Goal: Task Accomplishment & Management: Contribute content

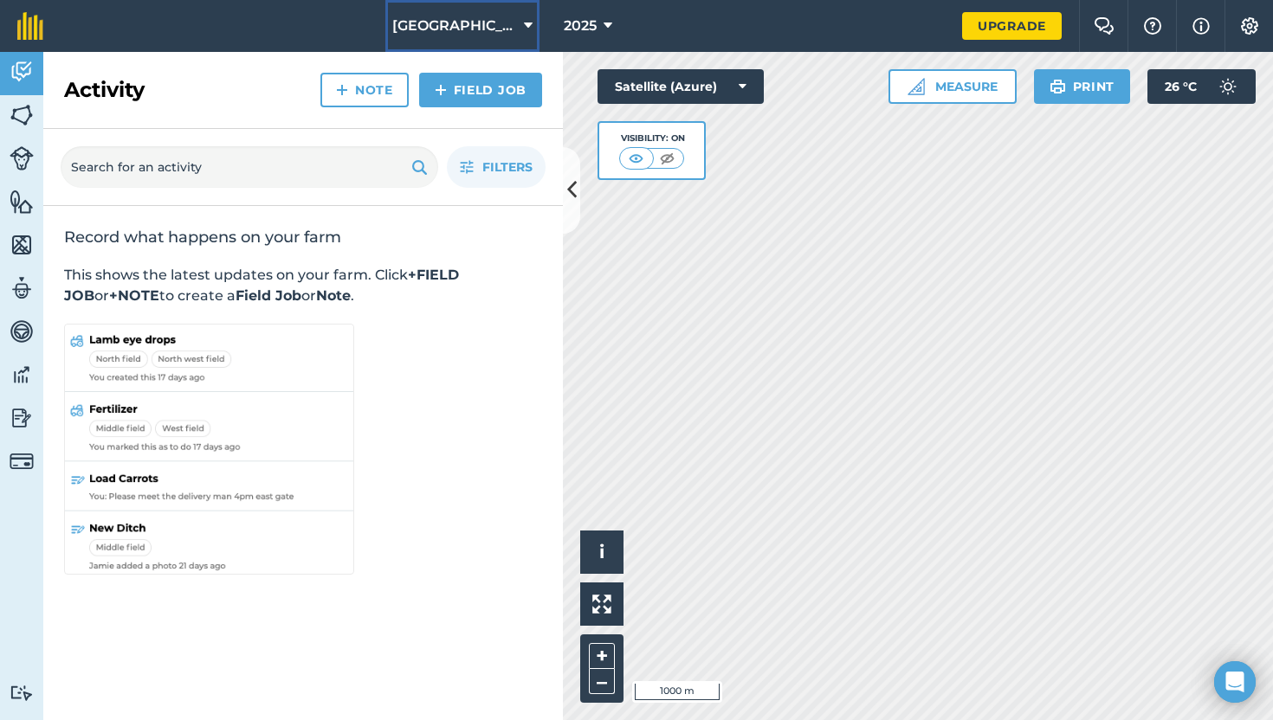
click at [475, 23] on span "Vlakfontein" at bounding box center [454, 26] width 125 height 21
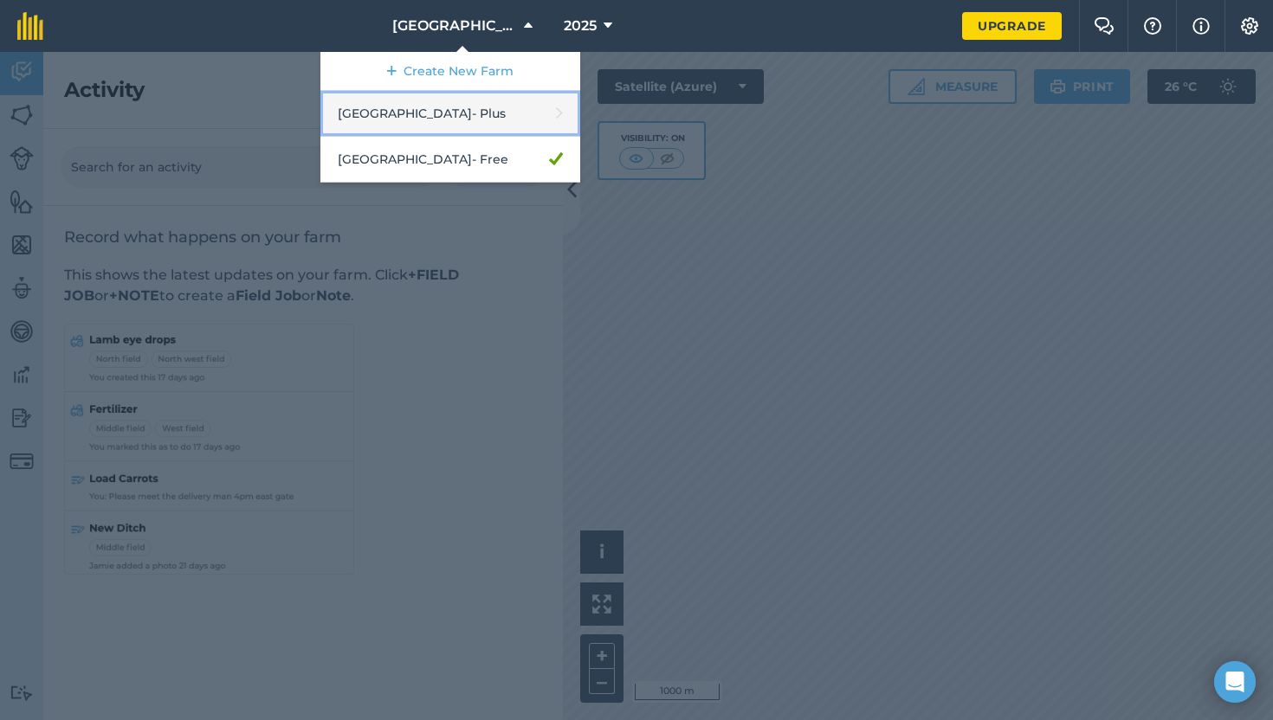
click at [455, 115] on link "Rietfontein - Plus" at bounding box center [450, 114] width 260 height 46
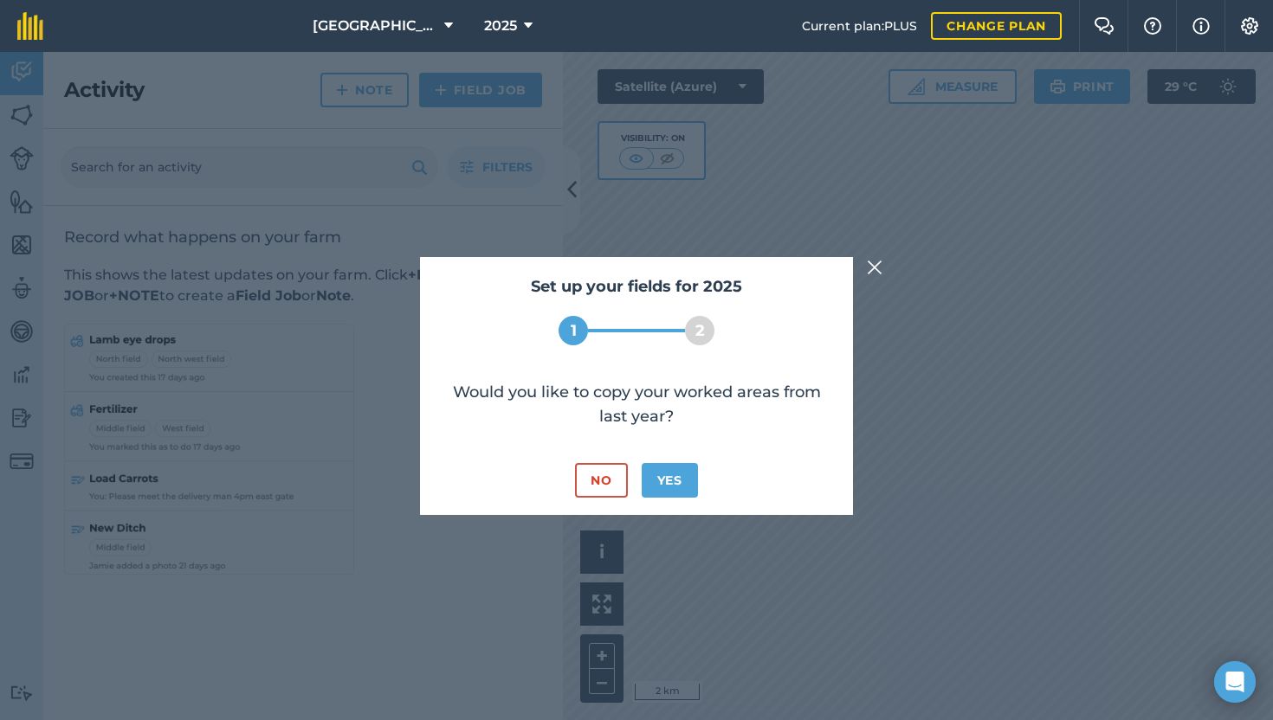
click at [875, 272] on img at bounding box center [875, 267] width 16 height 21
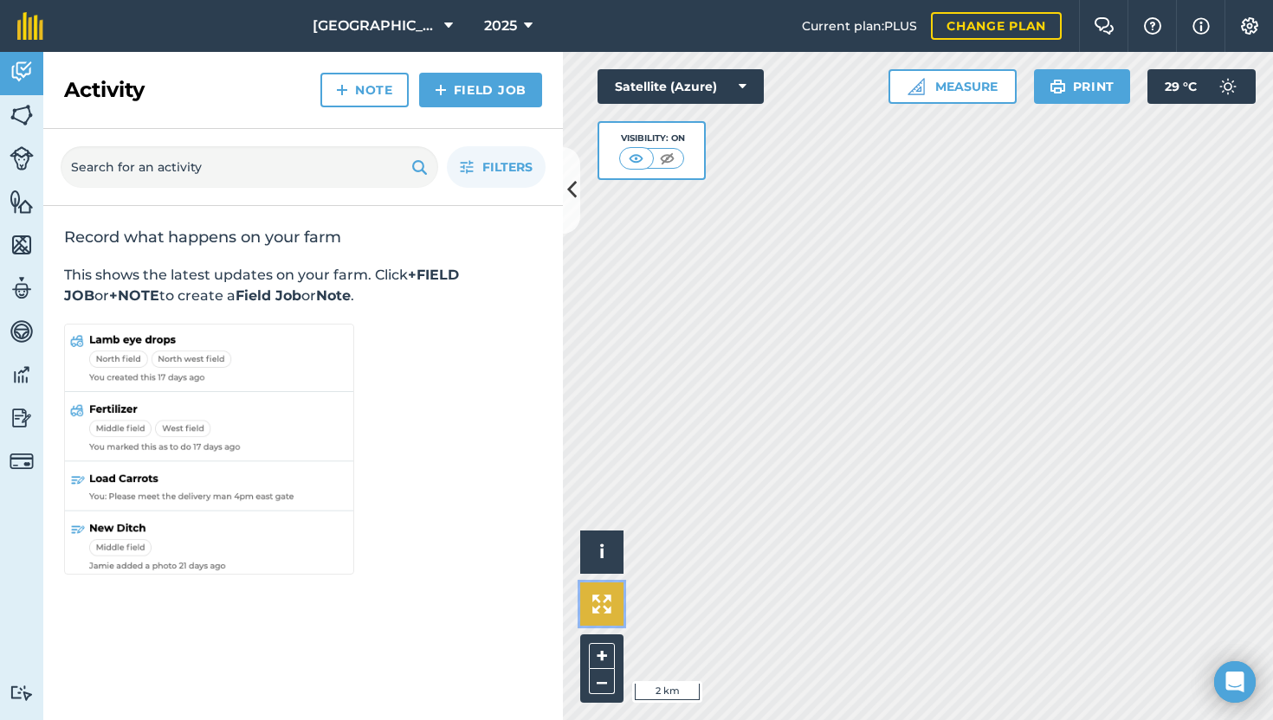
click at [614, 604] on button at bounding box center [601, 604] width 43 height 43
click at [595, 601] on img at bounding box center [601, 604] width 19 height 19
click at [605, 650] on button "+" at bounding box center [602, 656] width 26 height 26
click at [578, 198] on button at bounding box center [571, 190] width 17 height 87
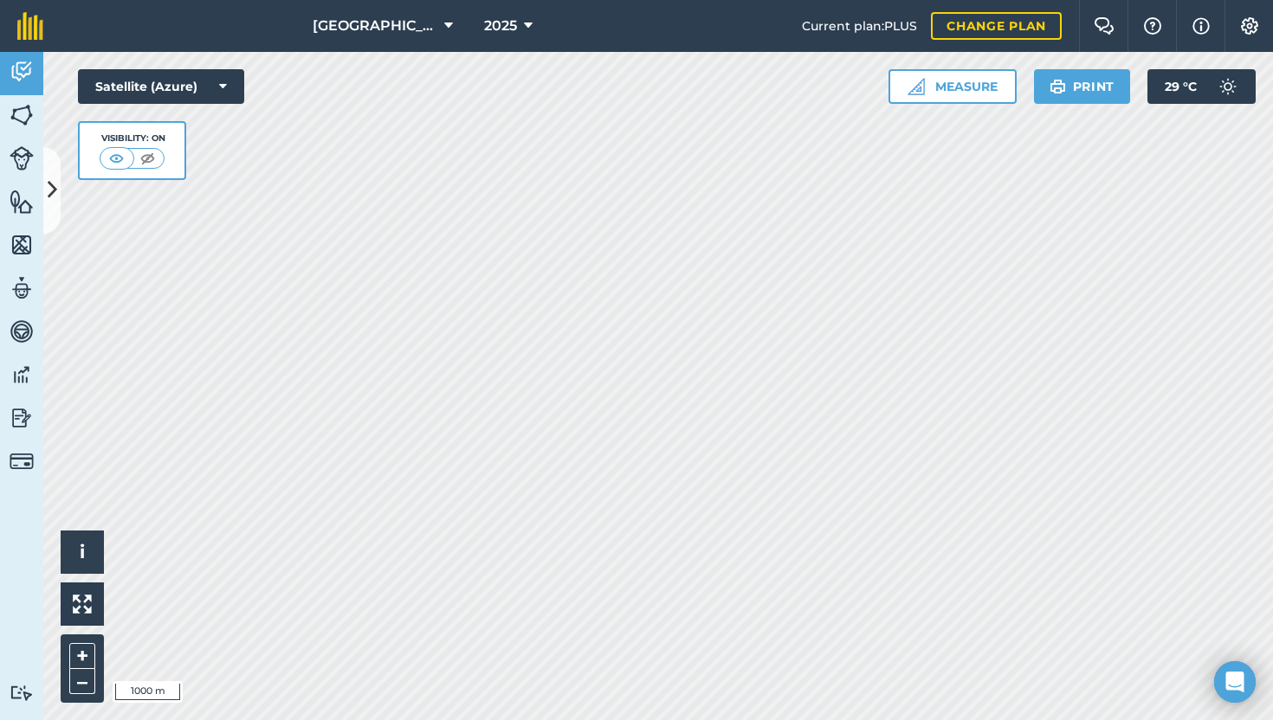
click at [715, 31] on div "Rietfontein 2025 Current plan : PLUS Change plan Farm Chat Help Info Settings R…" at bounding box center [636, 360] width 1273 height 720
click at [80, 614] on button at bounding box center [82, 604] width 43 height 43
click at [79, 656] on button "+" at bounding box center [82, 656] width 26 height 26
click at [1239, 35] on button "Settings" at bounding box center [1248, 26] width 48 height 52
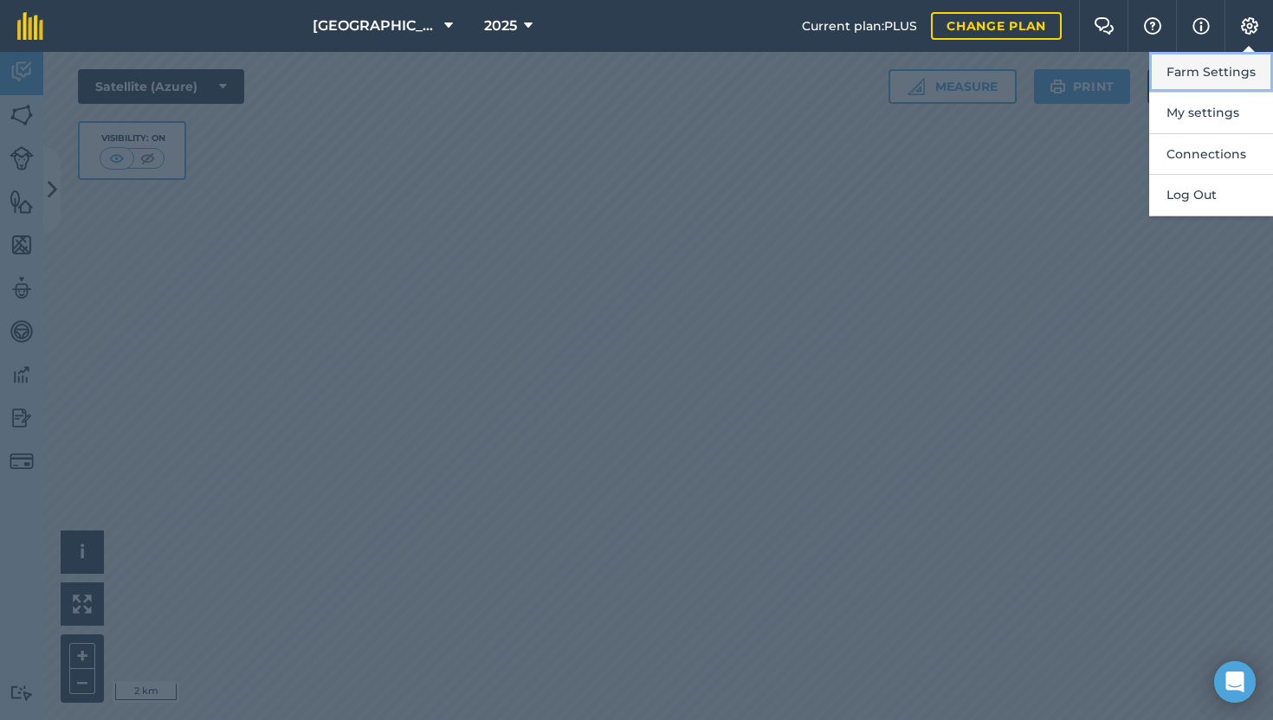
click at [1231, 77] on button "Farm Settings" at bounding box center [1211, 72] width 124 height 41
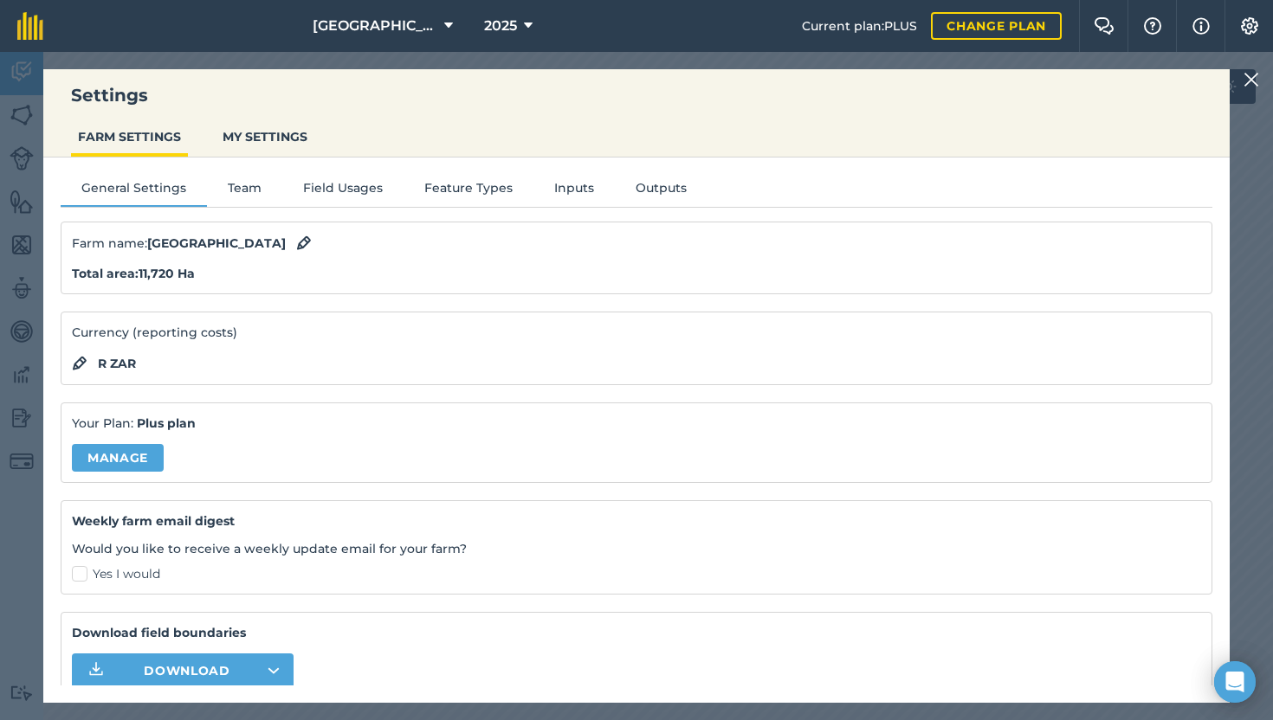
click at [1254, 77] on img at bounding box center [1251, 79] width 16 height 21
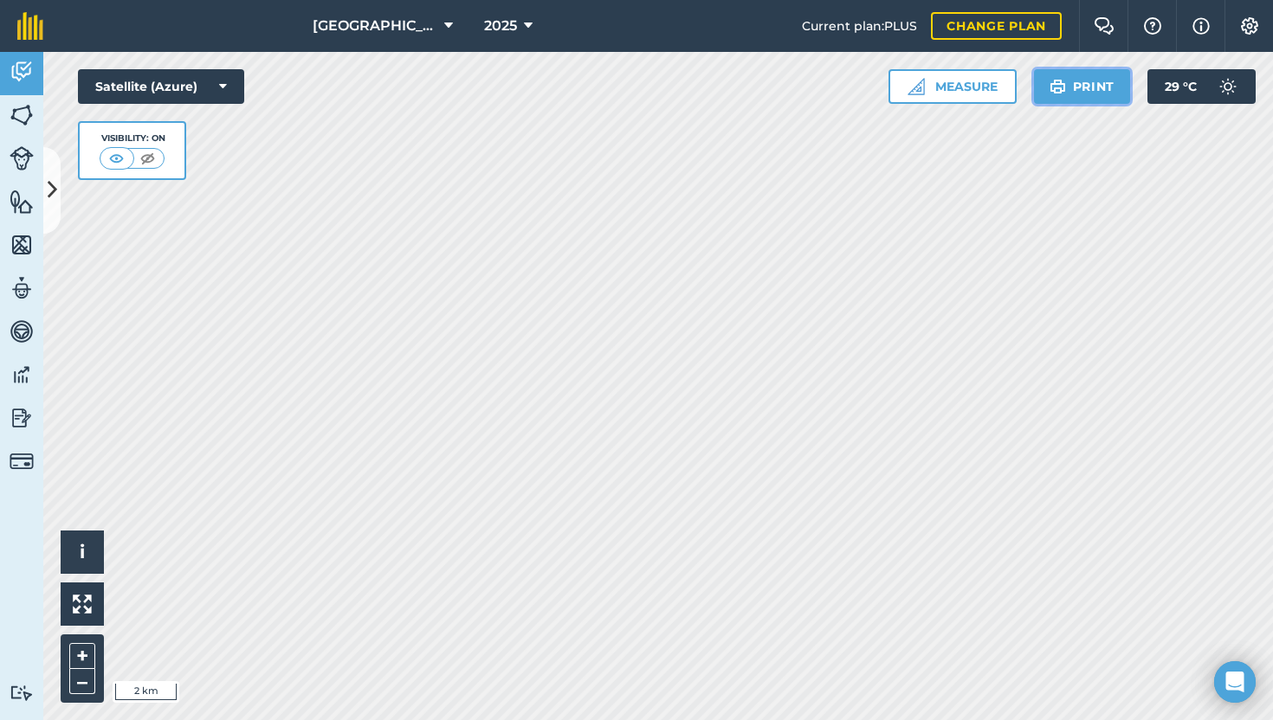
click at [1079, 87] on button "Print" at bounding box center [1082, 86] width 97 height 35
click at [141, 160] on img at bounding box center [148, 158] width 22 height 17
click at [123, 158] on img at bounding box center [118, 158] width 22 height 17
click at [229, 85] on button "Satellite (Azure)" at bounding box center [161, 86] width 166 height 35
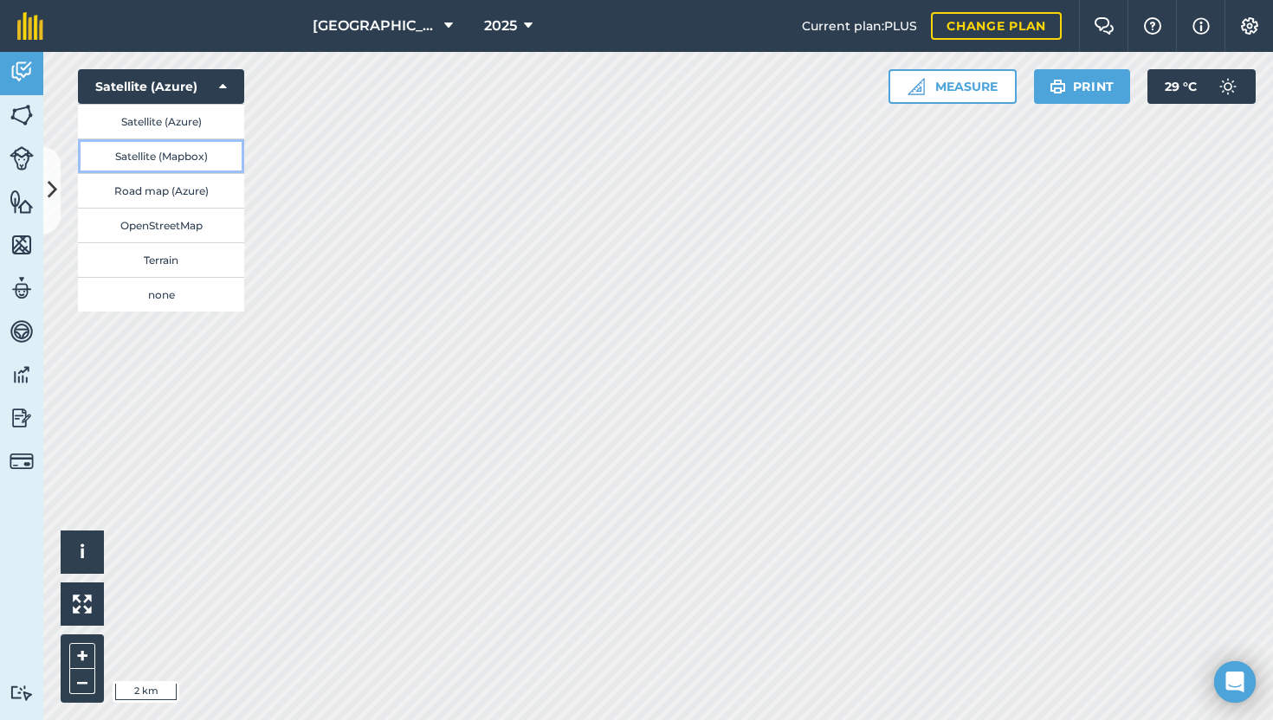
click at [201, 171] on button "Satellite (Mapbox)" at bounding box center [161, 156] width 166 height 35
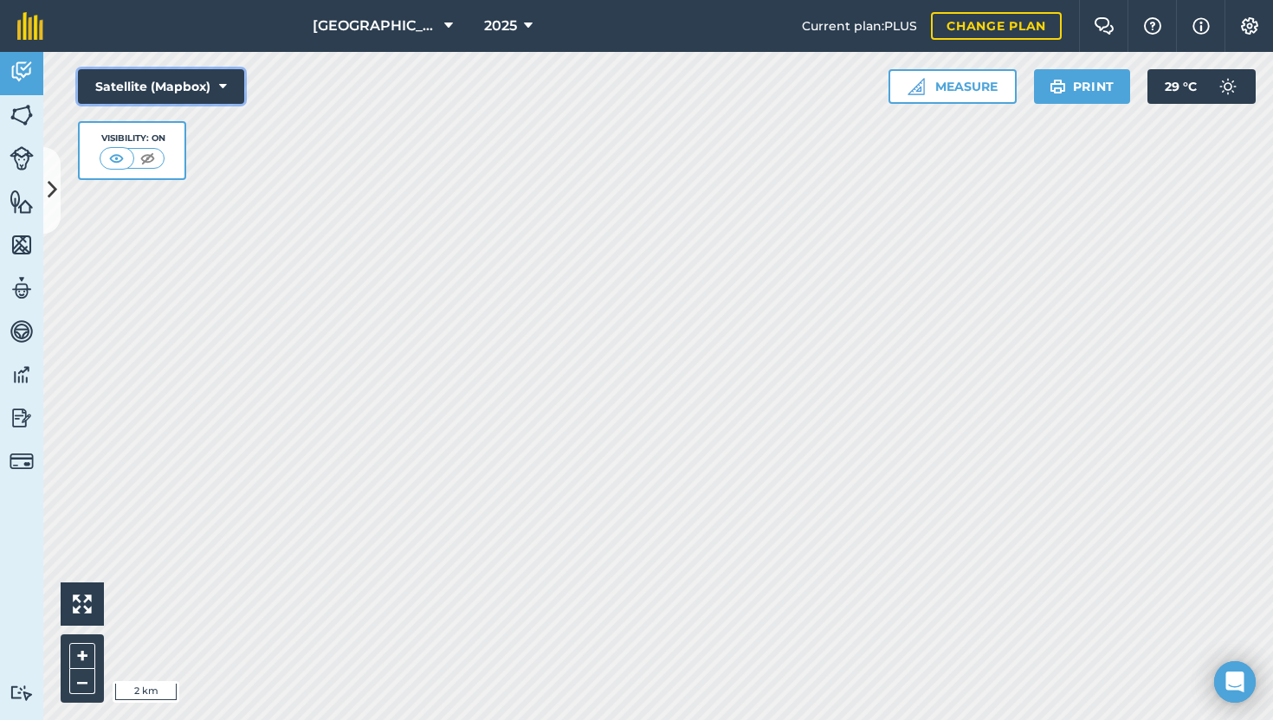
click at [228, 85] on button "Satellite (Mapbox)" at bounding box center [161, 86] width 166 height 35
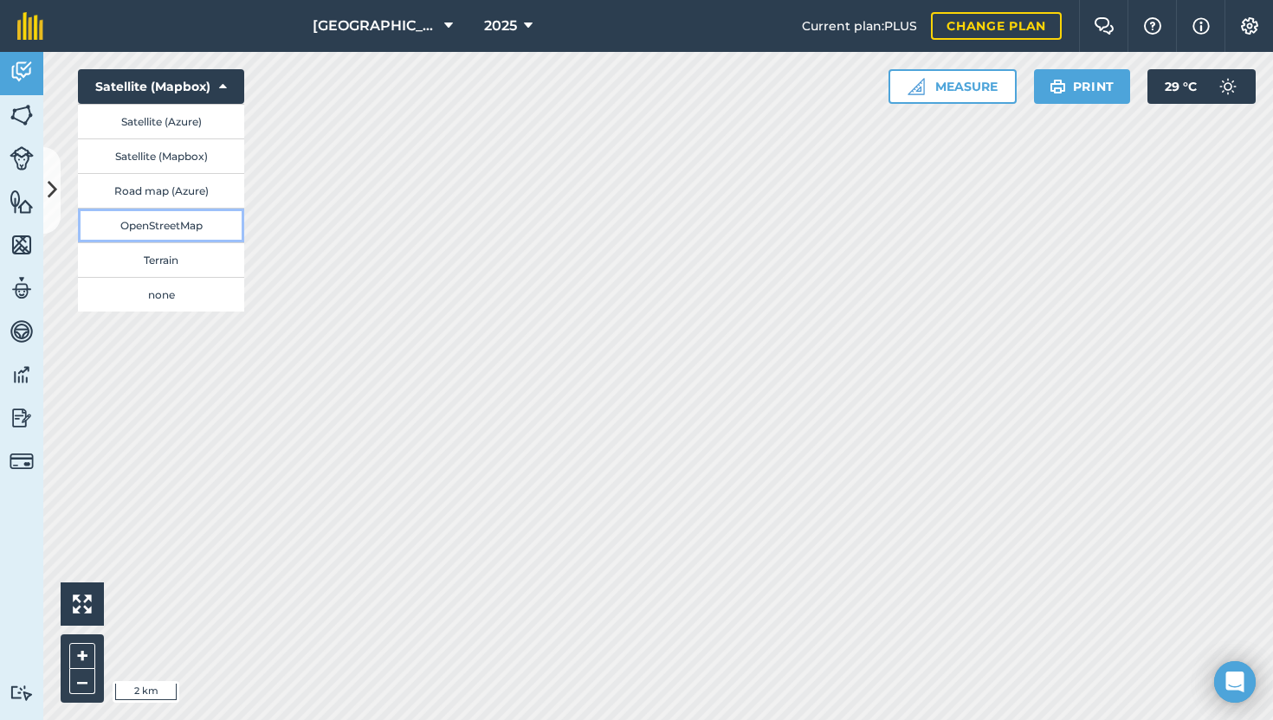
click at [197, 220] on button "OpenStreetMap" at bounding box center [161, 225] width 166 height 35
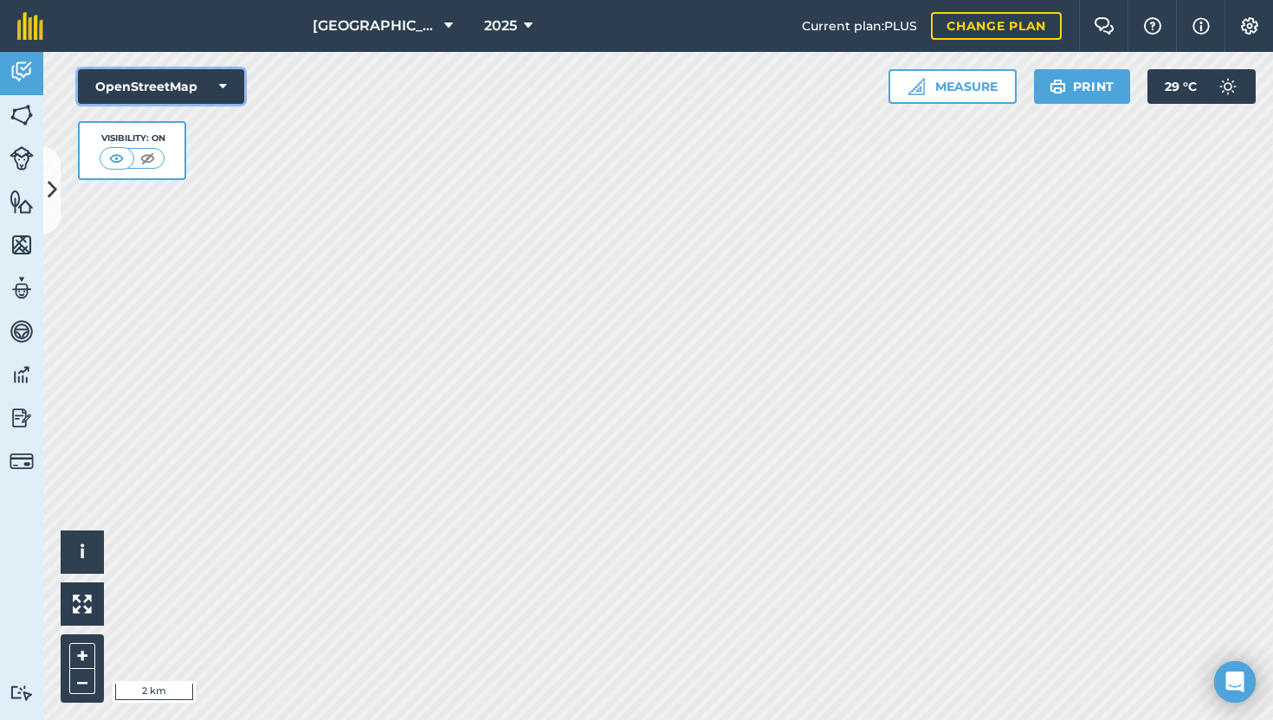
click at [225, 85] on icon at bounding box center [223, 86] width 8 height 17
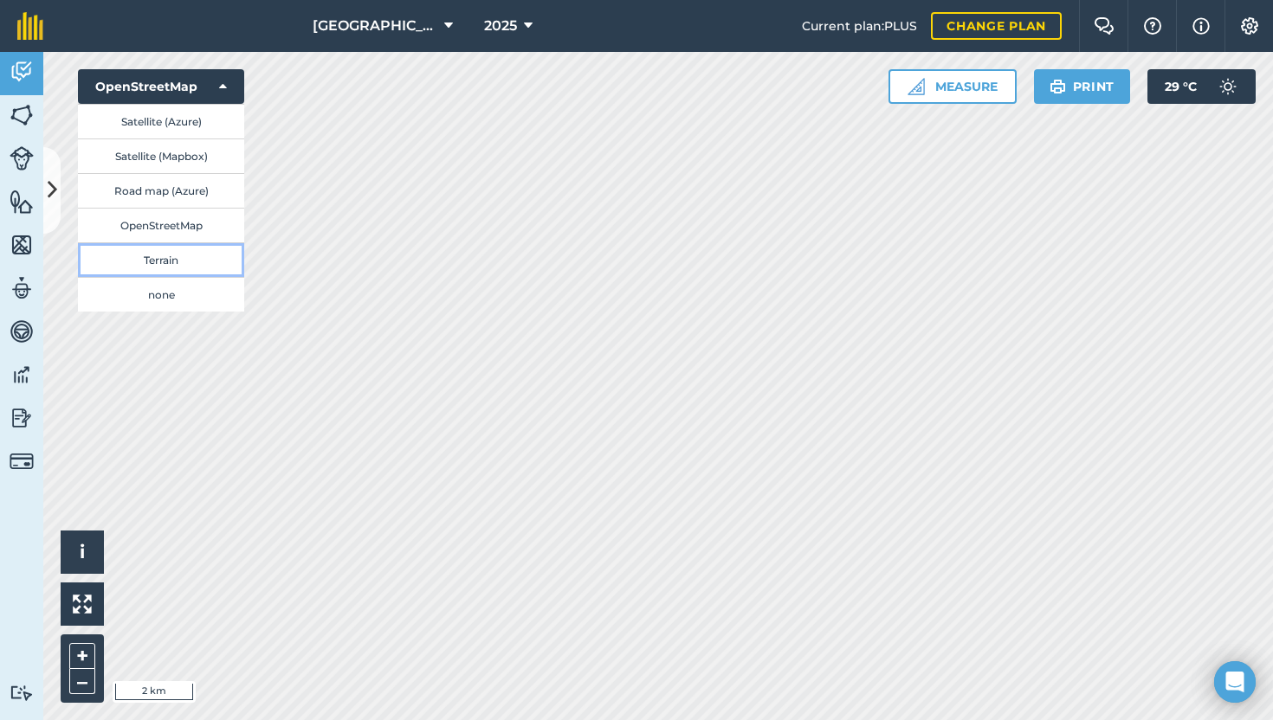
click at [173, 262] on button "Terrain" at bounding box center [161, 259] width 166 height 35
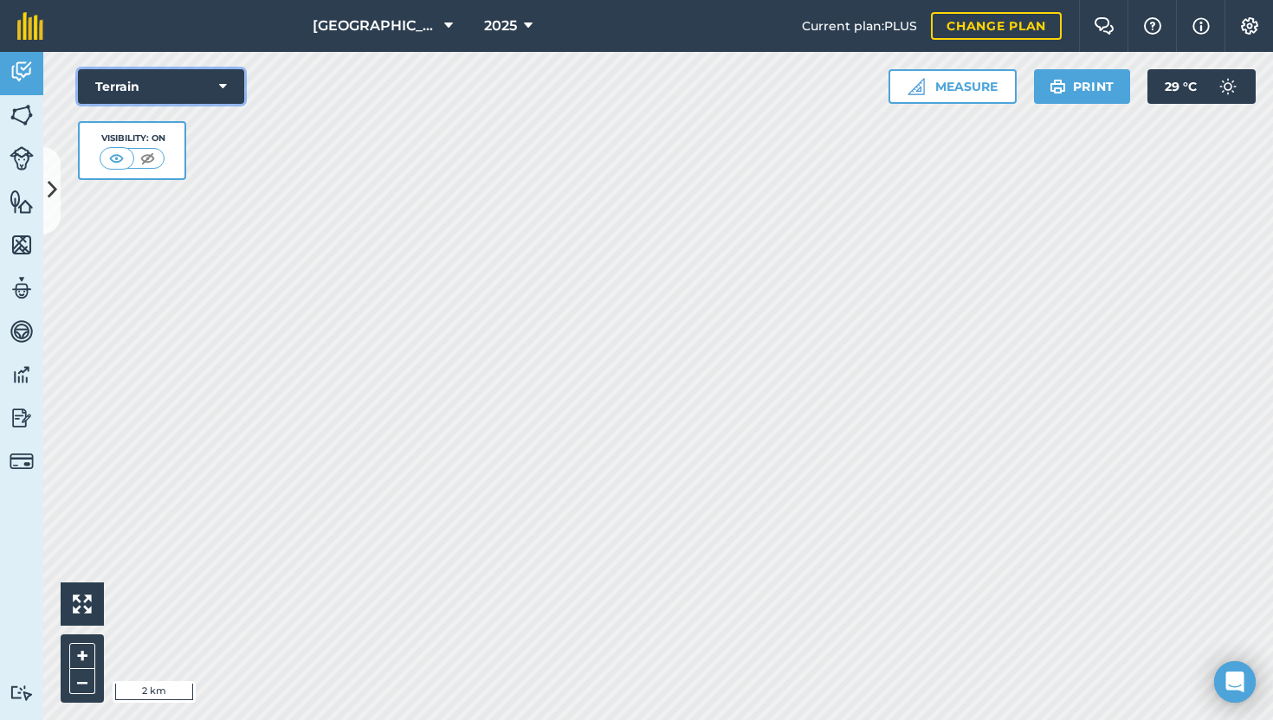
click at [224, 84] on icon at bounding box center [223, 86] width 8 height 17
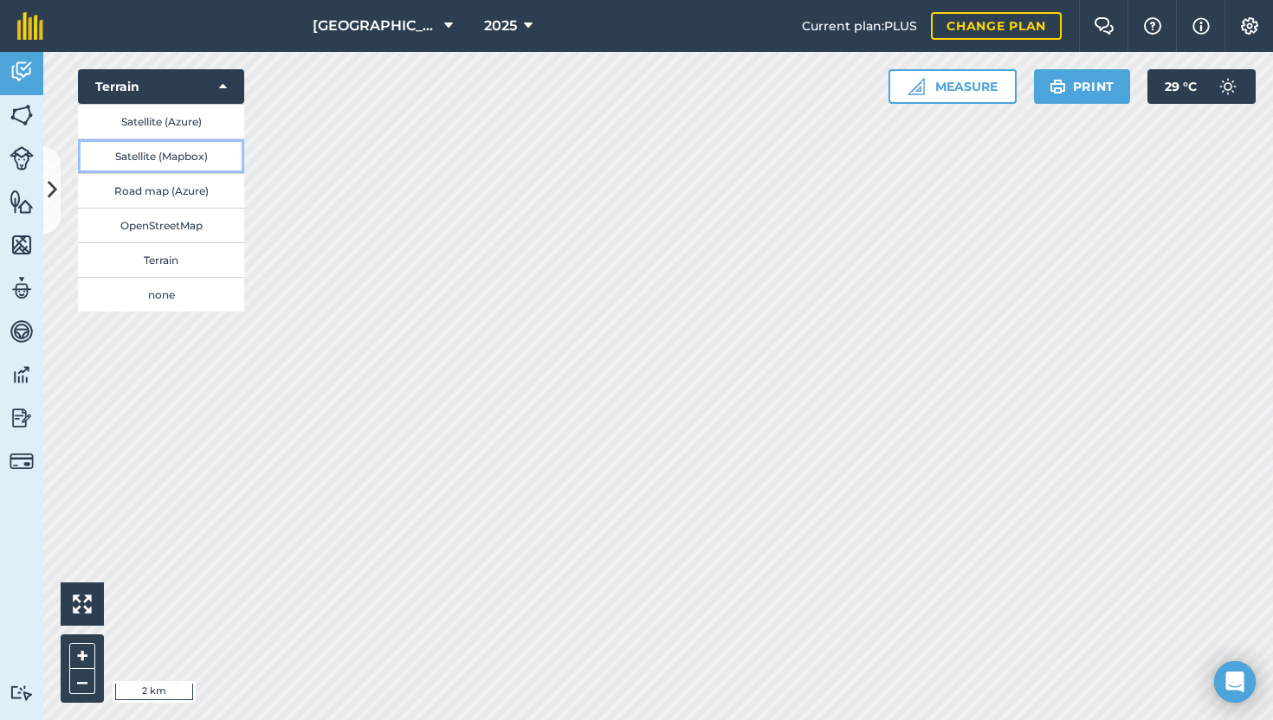
click at [197, 156] on button "Satellite (Mapbox)" at bounding box center [161, 156] width 166 height 35
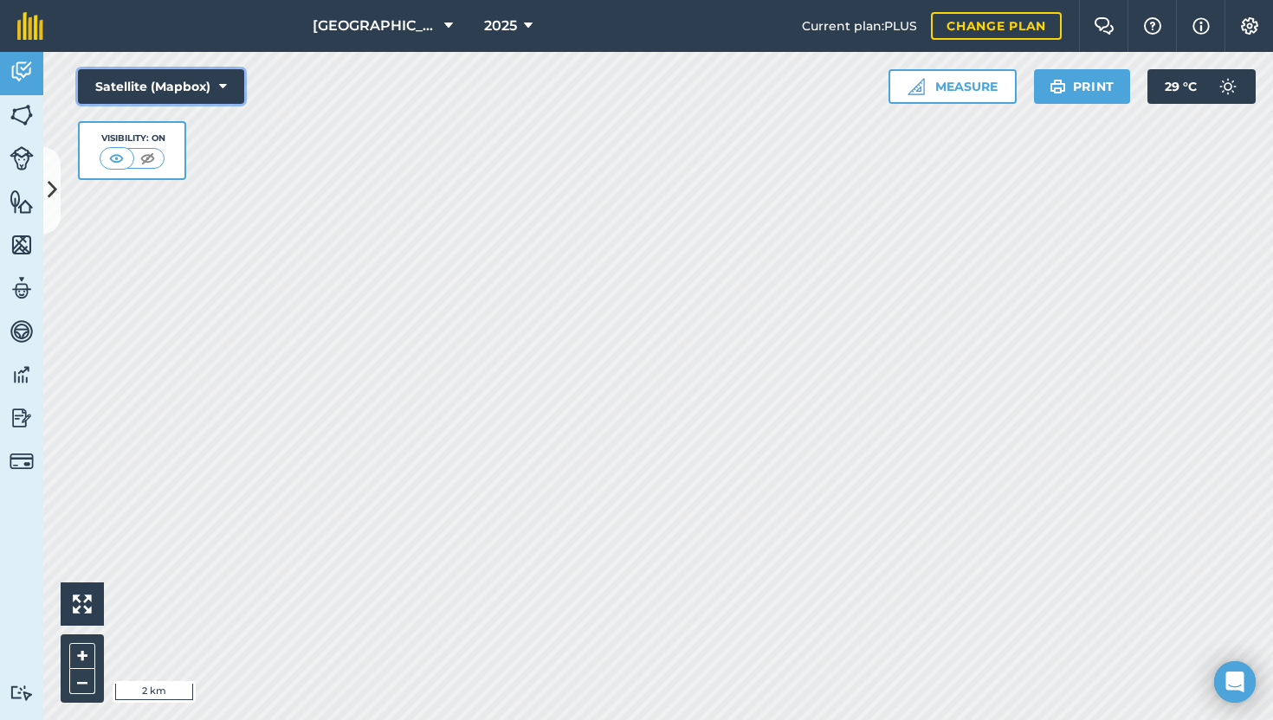
click at [223, 84] on icon at bounding box center [223, 86] width 8 height 17
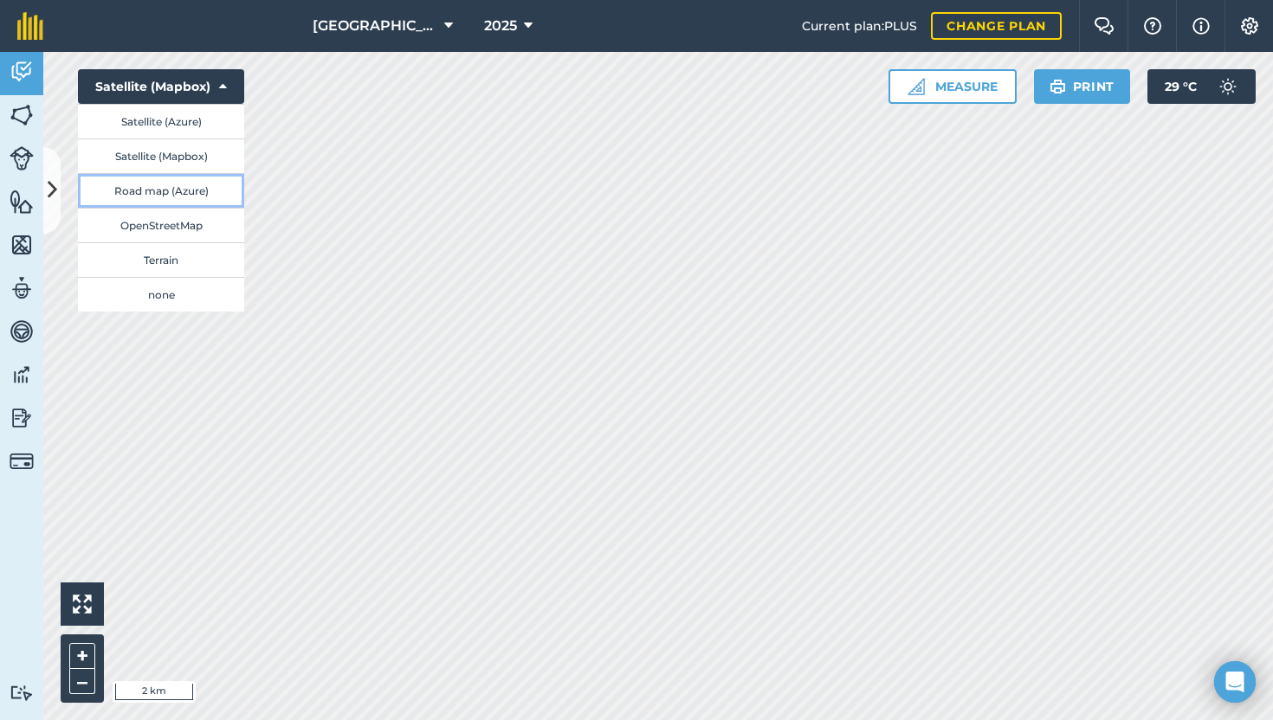
click at [209, 185] on button "Road map (Azure)" at bounding box center [161, 190] width 166 height 35
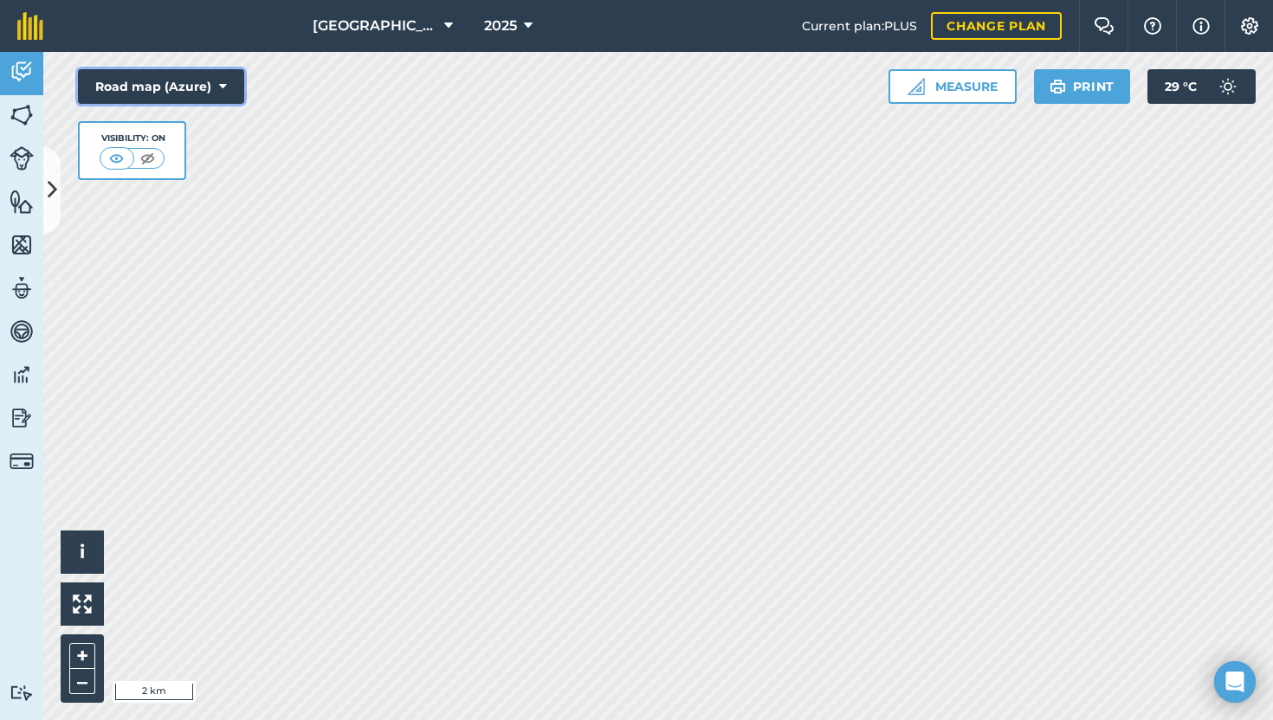
click at [229, 85] on button "Road map (Azure)" at bounding box center [161, 86] width 166 height 35
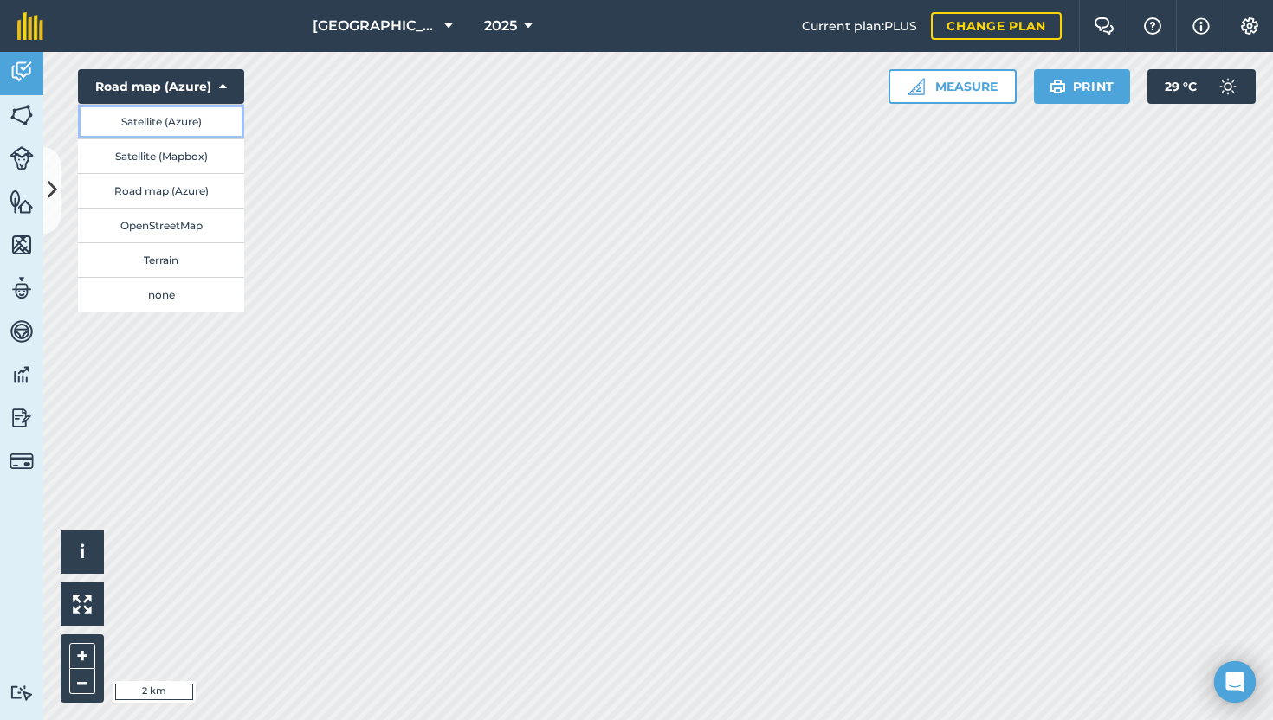
click at [215, 120] on button "Satellite (Azure)" at bounding box center [161, 121] width 166 height 35
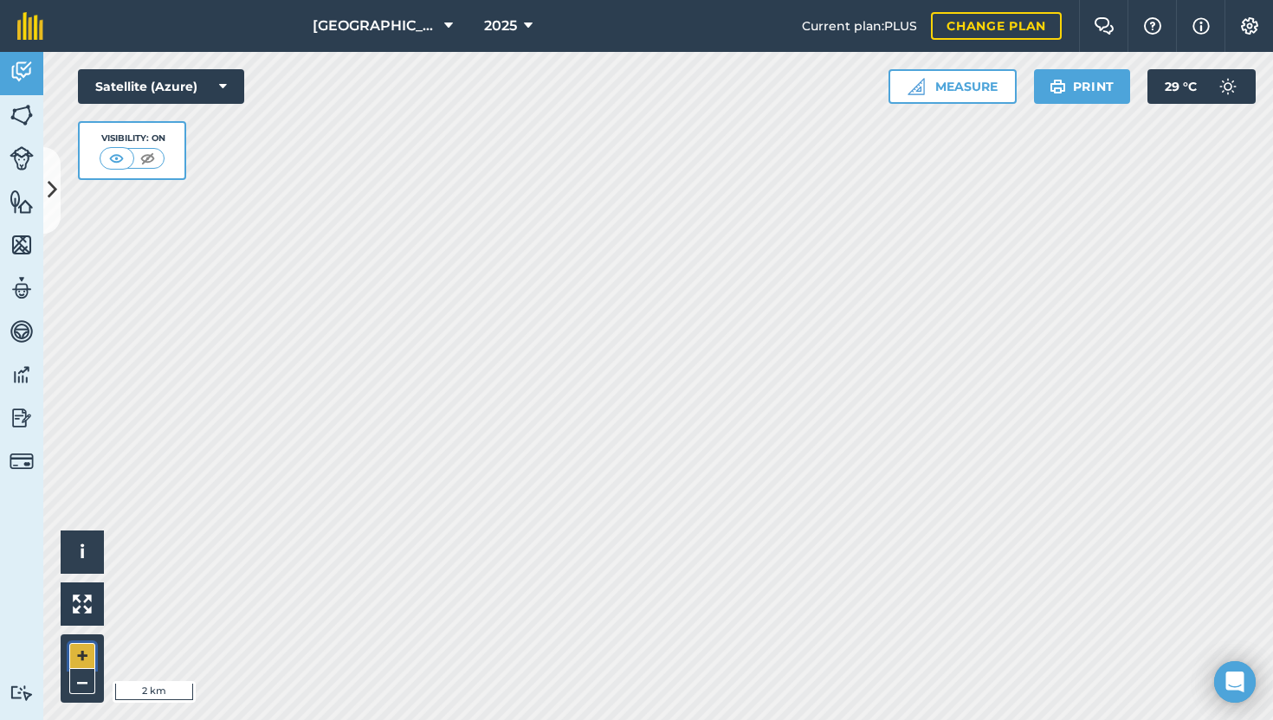
click at [78, 648] on button "+" at bounding box center [82, 656] width 26 height 26
click at [83, 652] on button "+" at bounding box center [82, 656] width 26 height 26
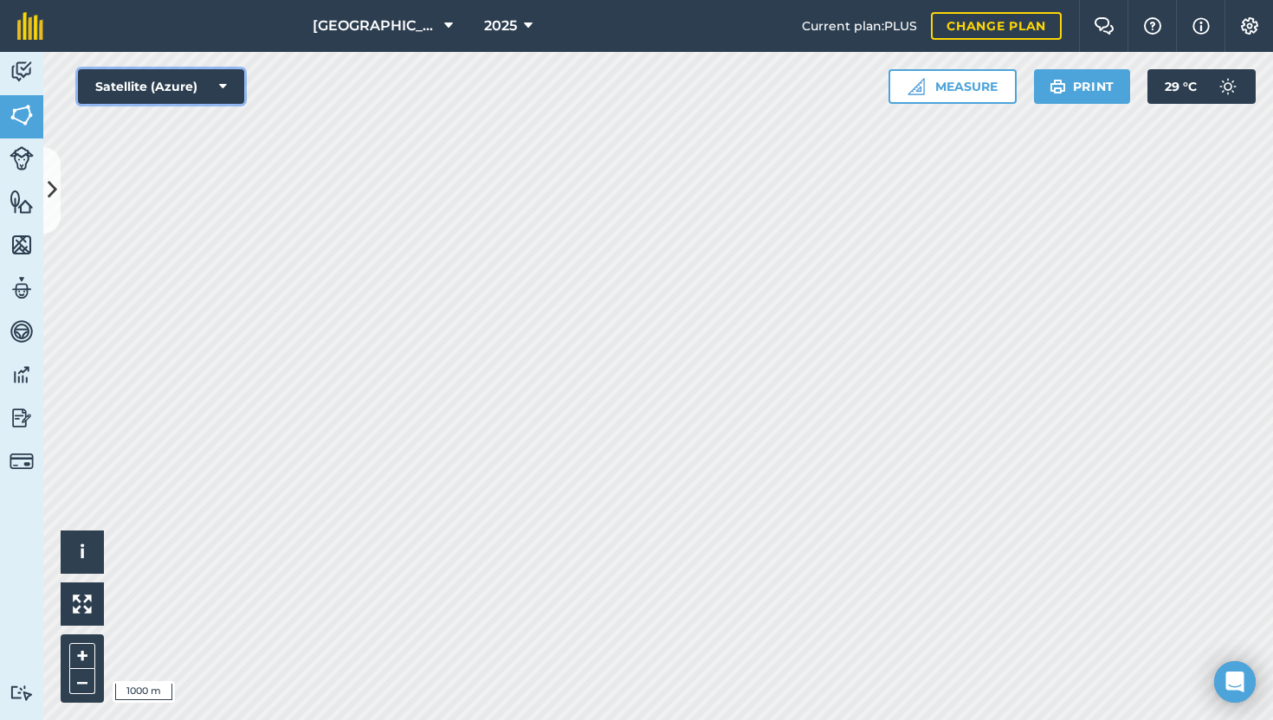
click at [184, 84] on button "Satellite (Azure)" at bounding box center [161, 86] width 166 height 35
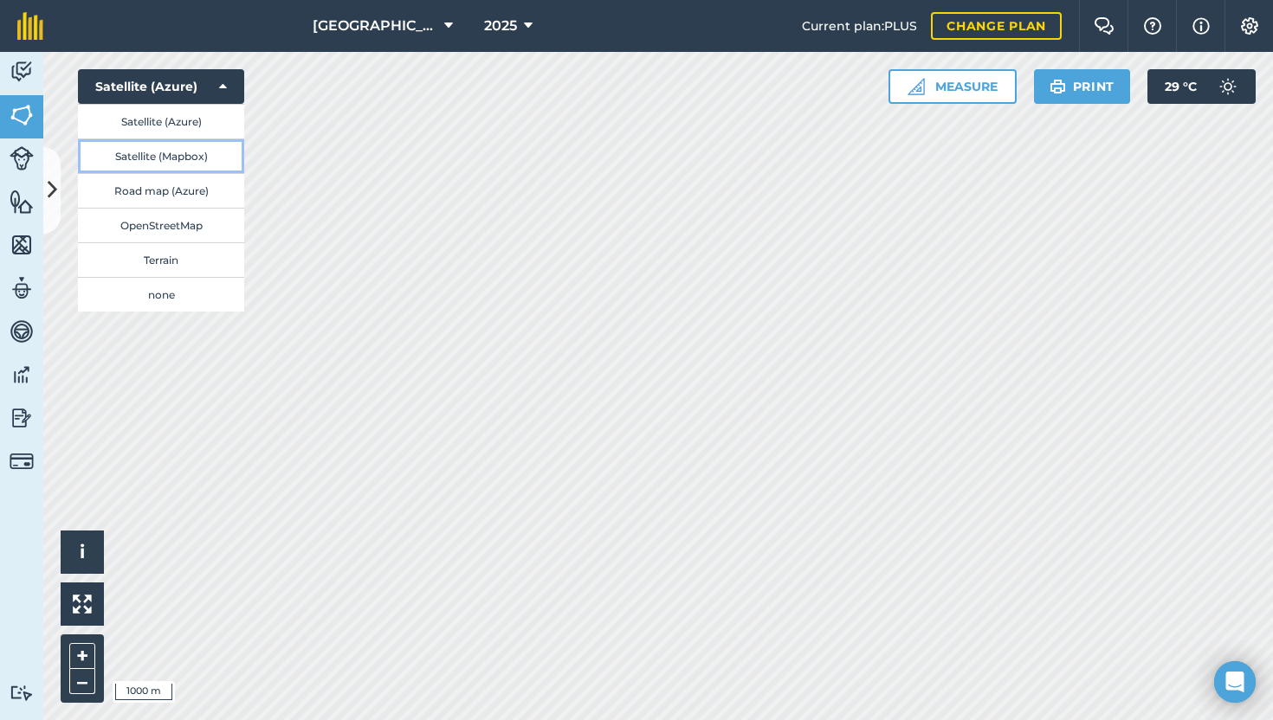
click at [186, 156] on button "Satellite (Mapbox)" at bounding box center [161, 156] width 166 height 35
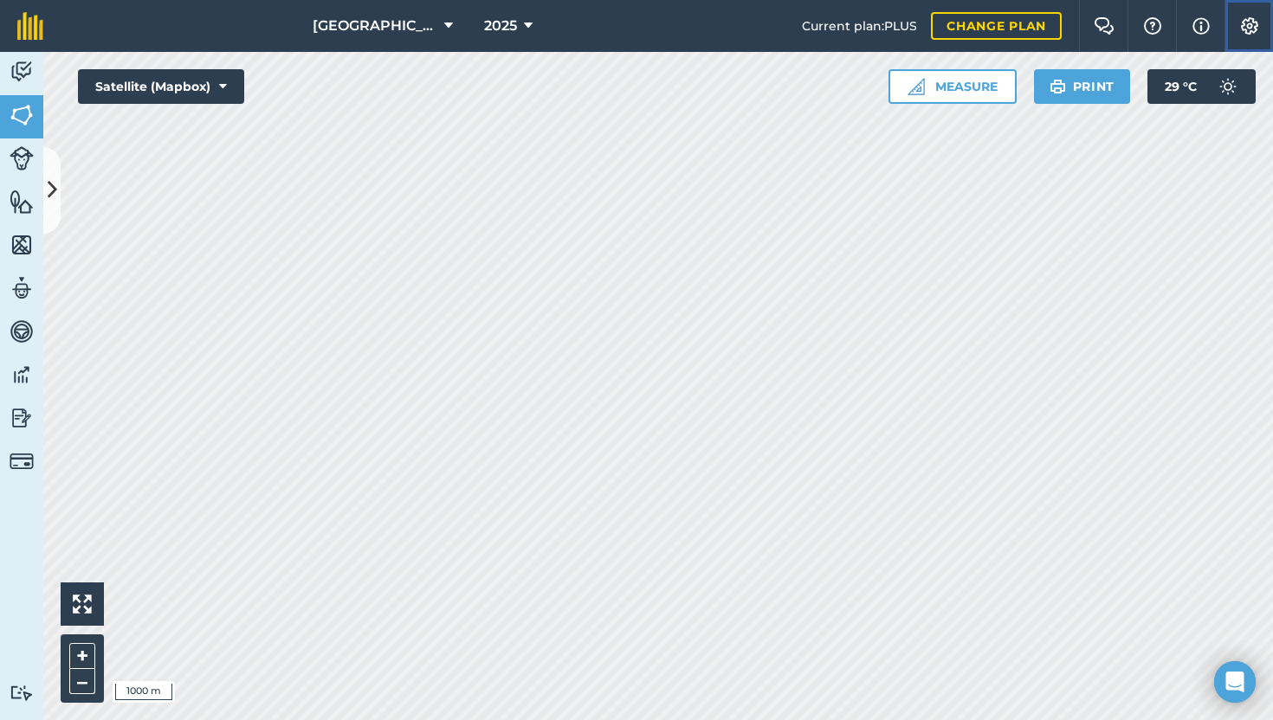
click at [1248, 29] on img at bounding box center [1249, 25] width 21 height 17
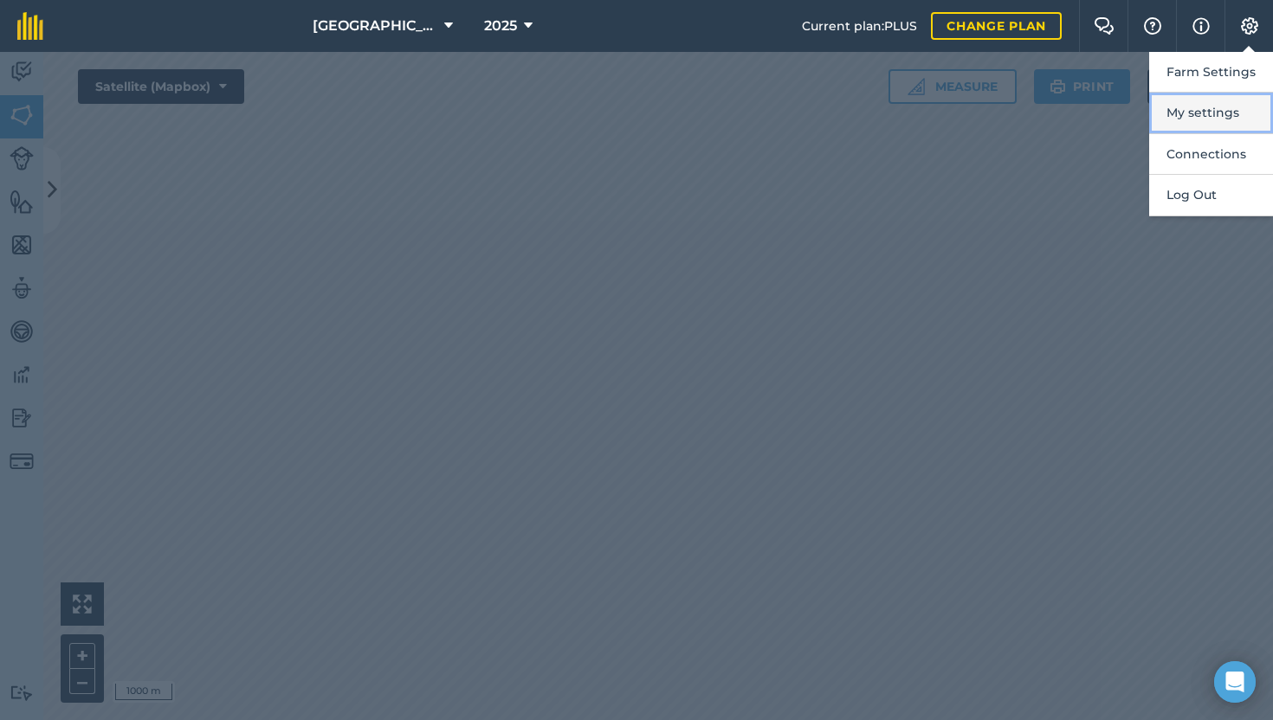
click at [1203, 107] on button "My settings" at bounding box center [1211, 113] width 124 height 41
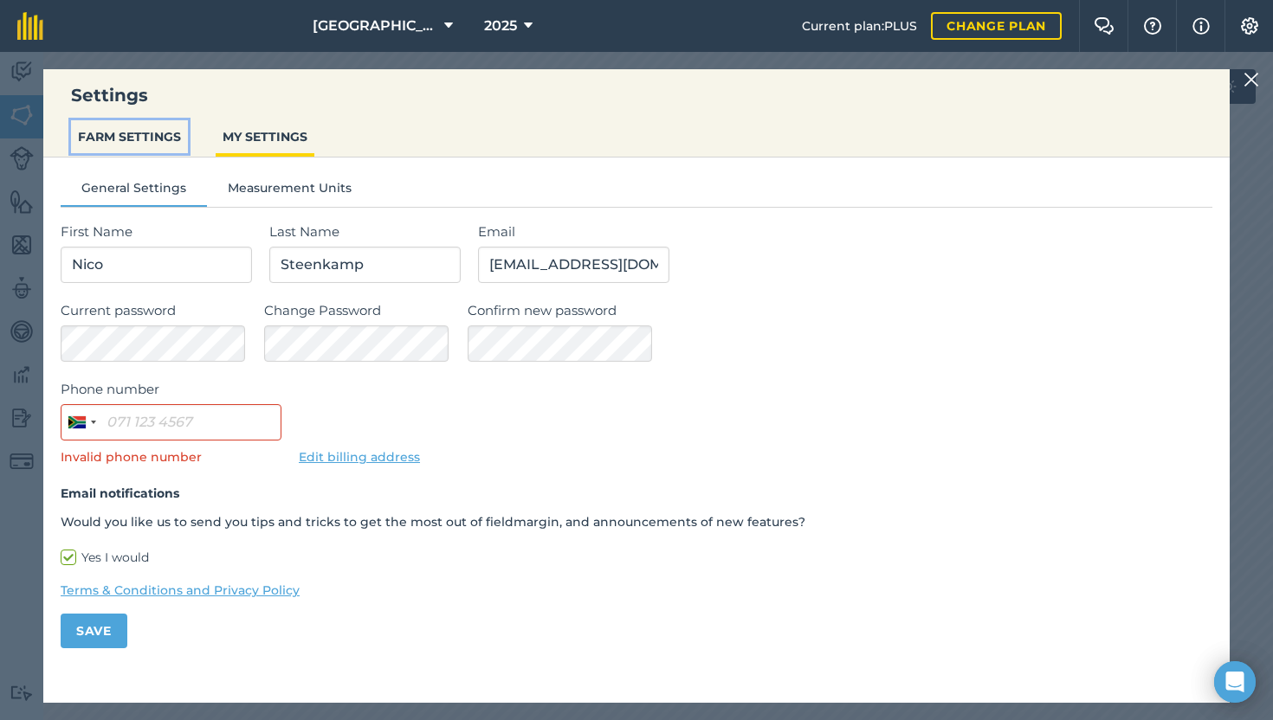
click at [142, 134] on button "FARM SETTINGS" at bounding box center [129, 136] width 117 height 33
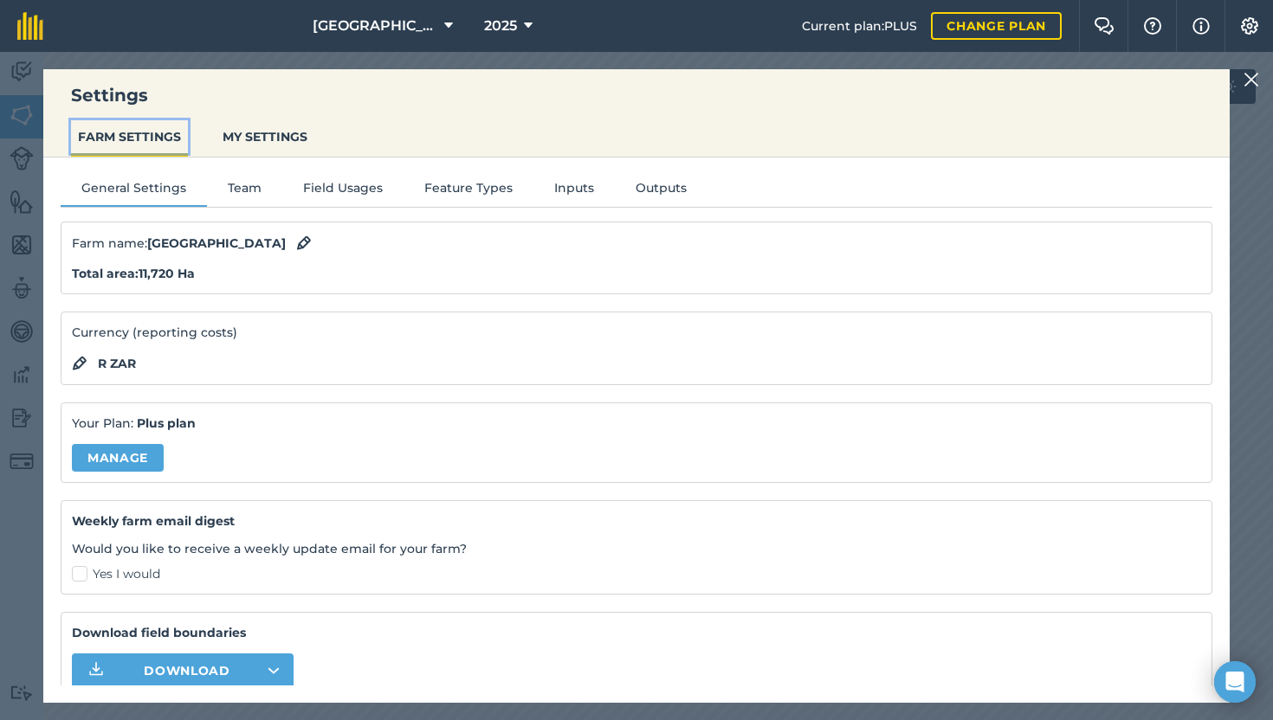
scroll to position [66, 0]
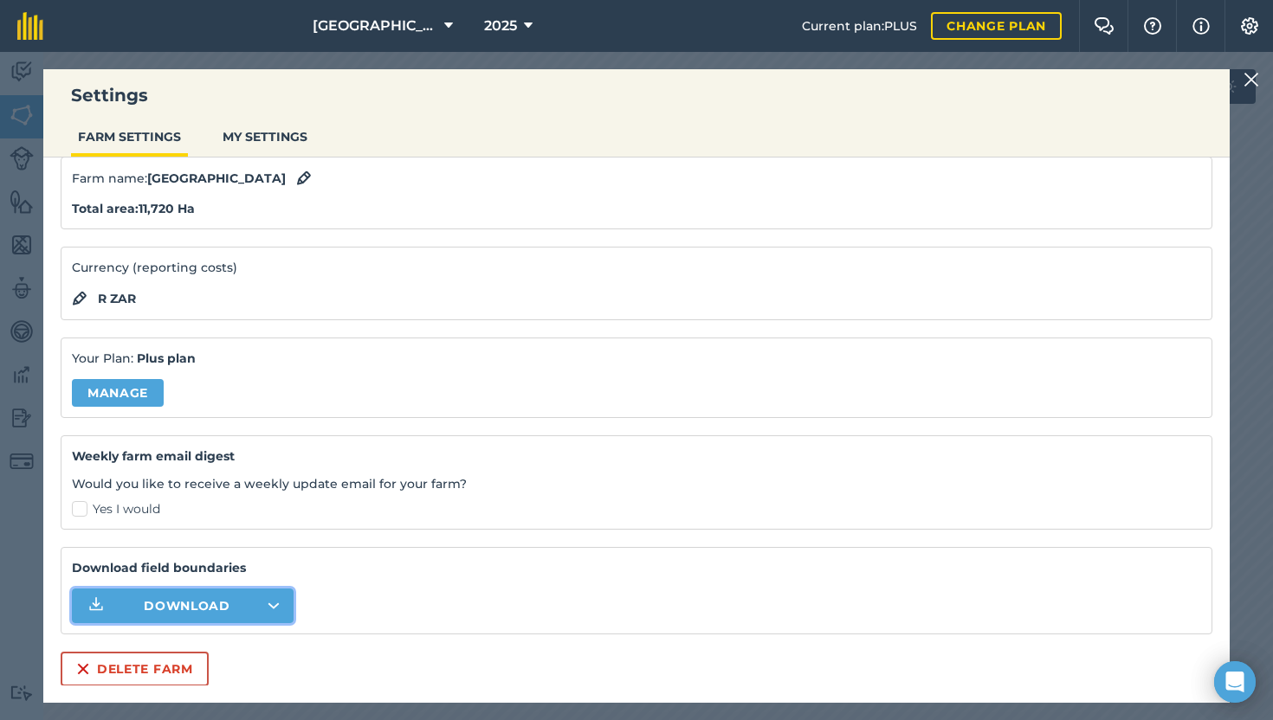
click at [249, 606] on button "Download" at bounding box center [183, 606] width 222 height 35
click at [1134, 113] on div "Settings FARM SETTINGS MY SETTINGS" at bounding box center [636, 113] width 1186 height 88
click at [275, 629] on div "Download field boundaries Download" at bounding box center [637, 590] width 1152 height 87
click at [269, 603] on icon "button" at bounding box center [274, 606] width 12 height 7
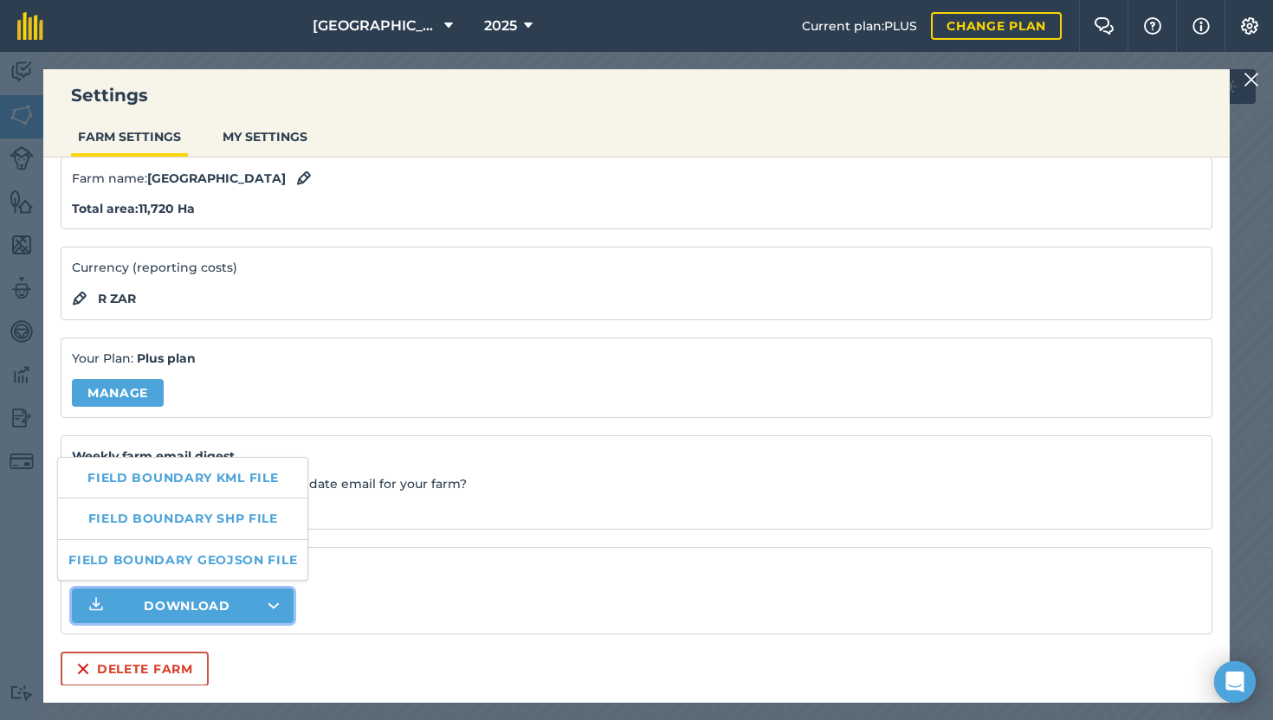
click at [562, 477] on p "Would you like to receive a weekly update email for your farm?" at bounding box center [636, 484] width 1129 height 19
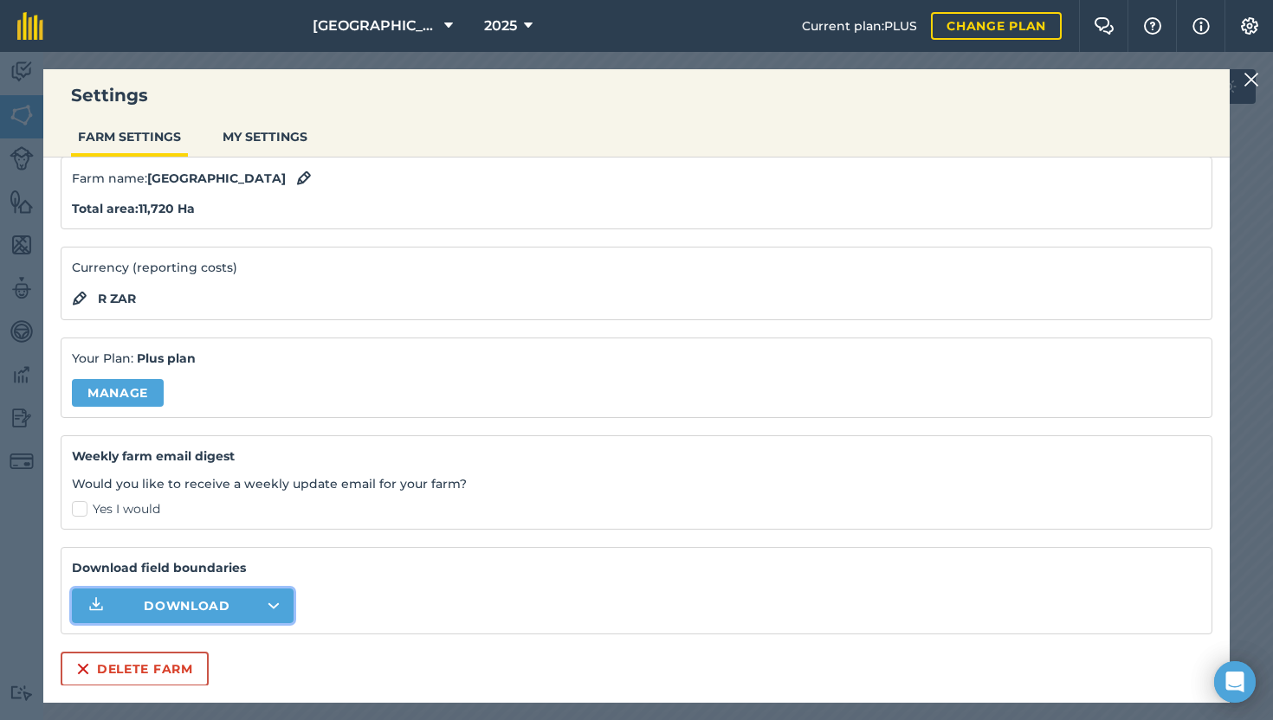
scroll to position [0, 0]
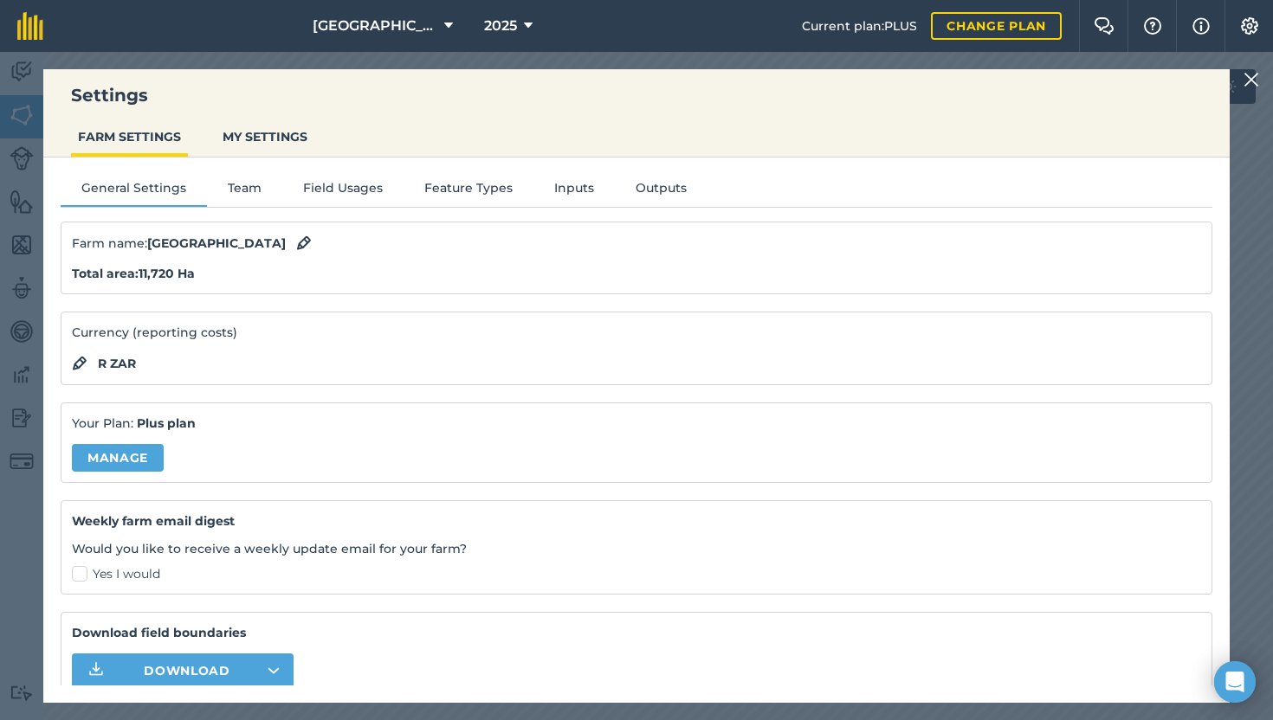
click at [1255, 74] on img at bounding box center [1251, 79] width 16 height 21
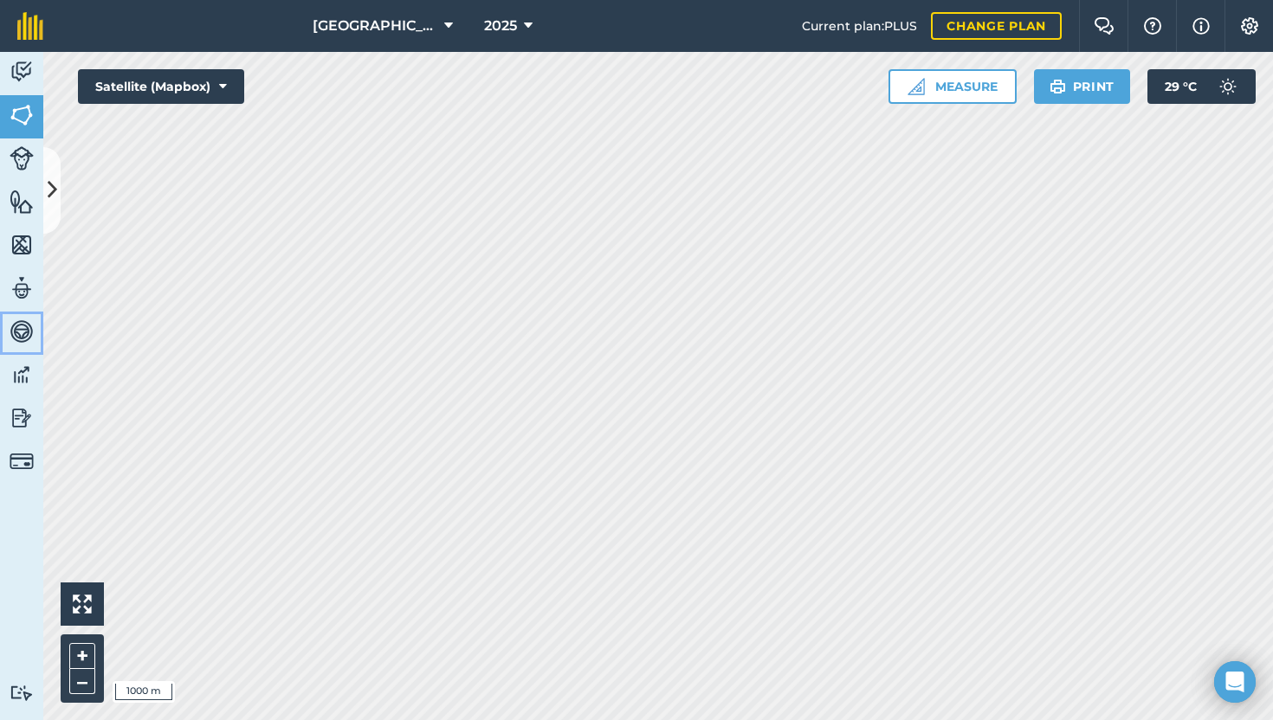
click at [22, 335] on img at bounding box center [22, 332] width 24 height 26
click at [27, 378] on img at bounding box center [22, 375] width 24 height 26
click at [25, 420] on img at bounding box center [22, 418] width 24 height 26
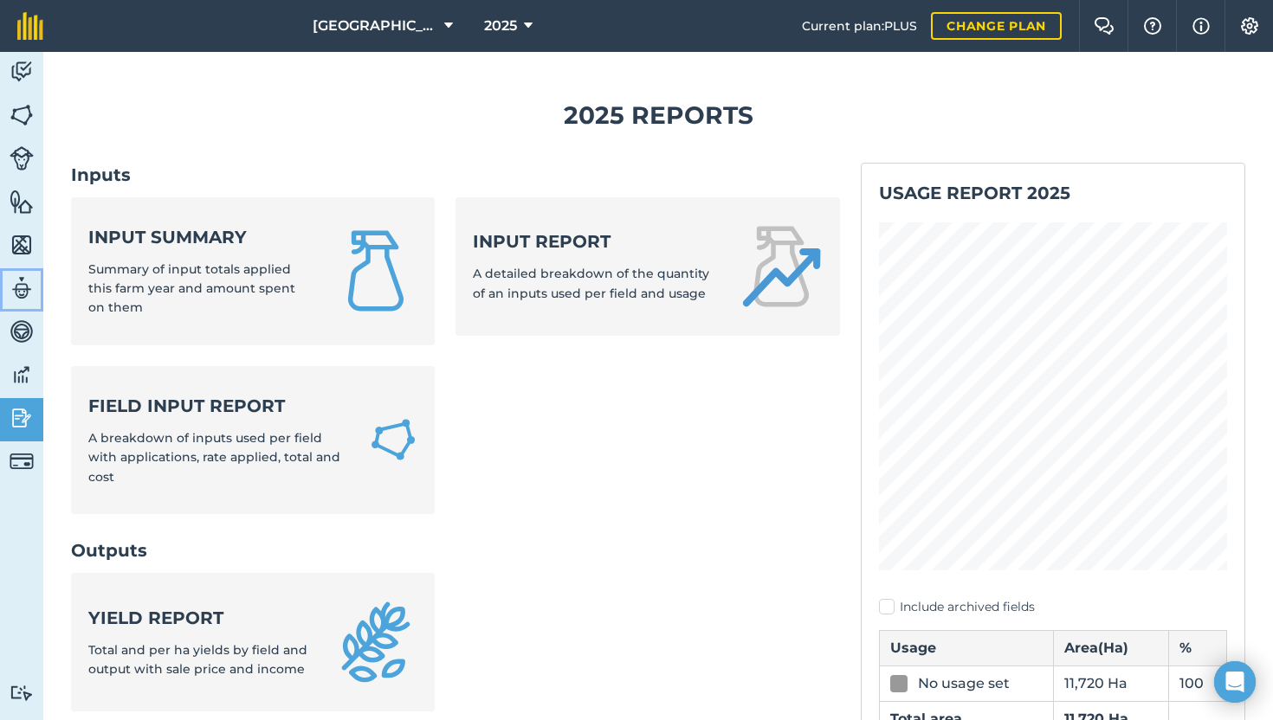
click at [23, 291] on img at bounding box center [22, 288] width 24 height 26
select select "MEMBER"
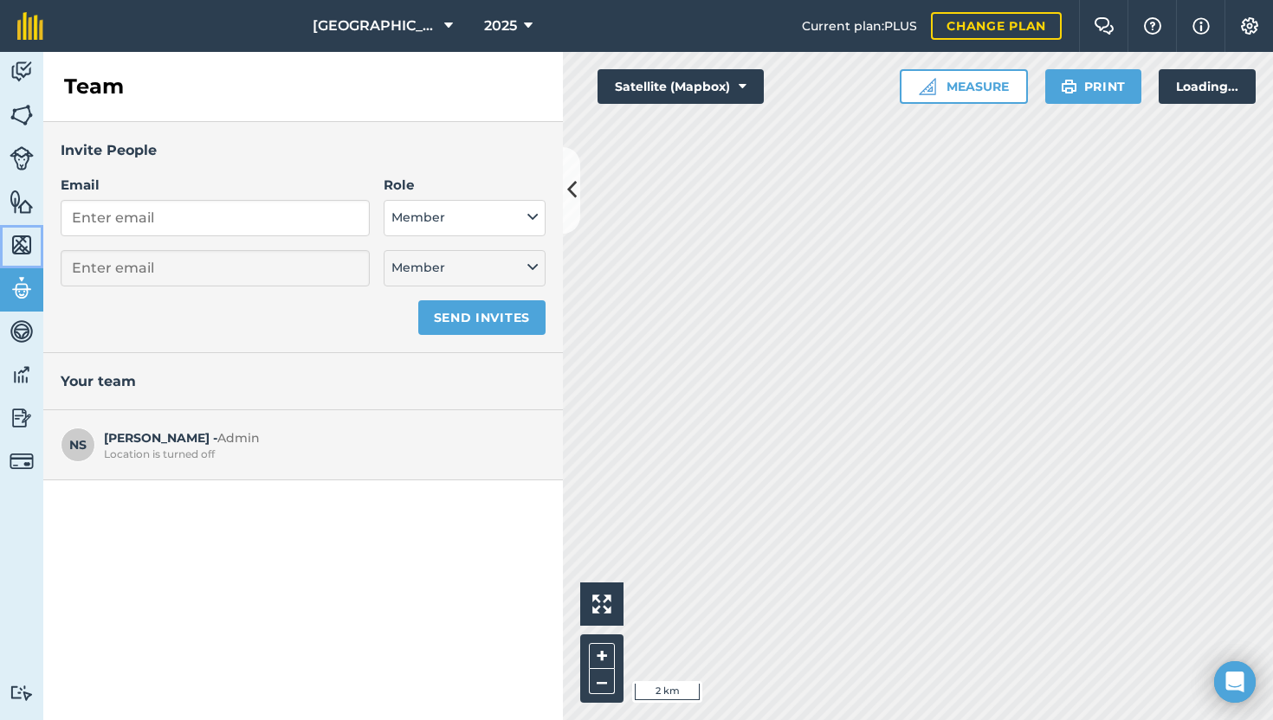
click at [23, 249] on img at bounding box center [22, 245] width 24 height 26
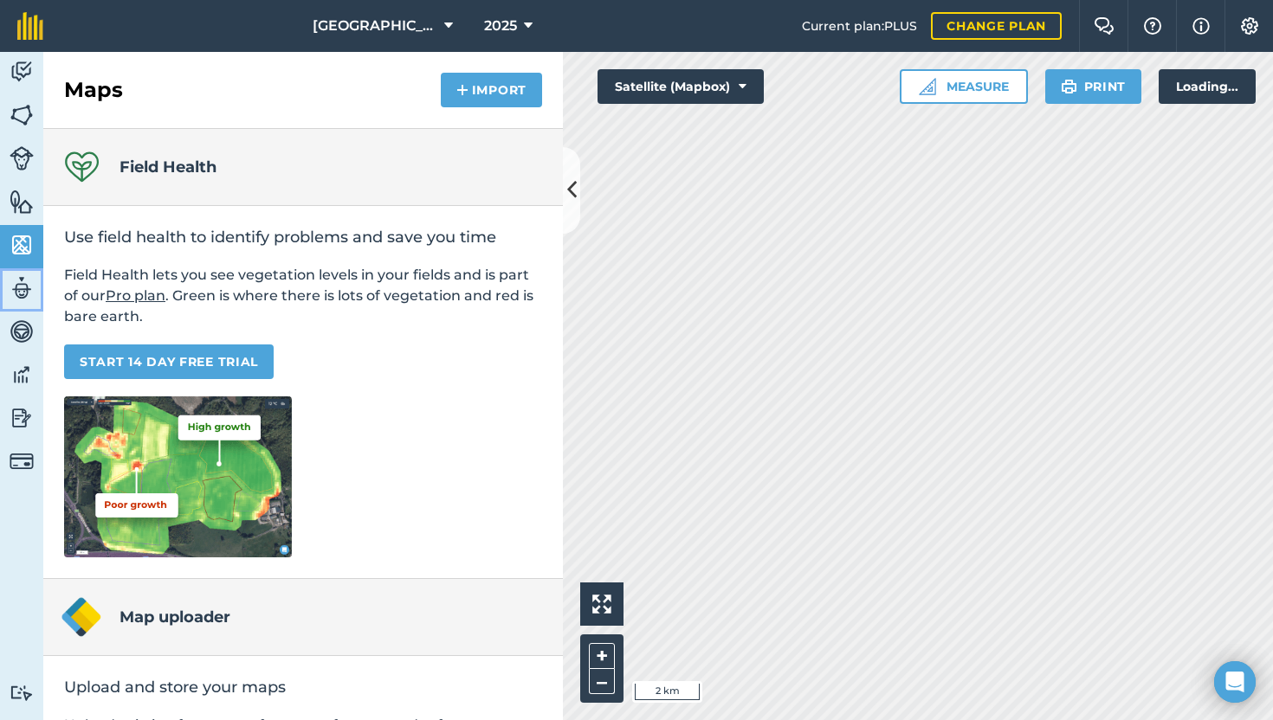
click at [21, 279] on img at bounding box center [22, 288] width 24 height 26
select select "MEMBER"
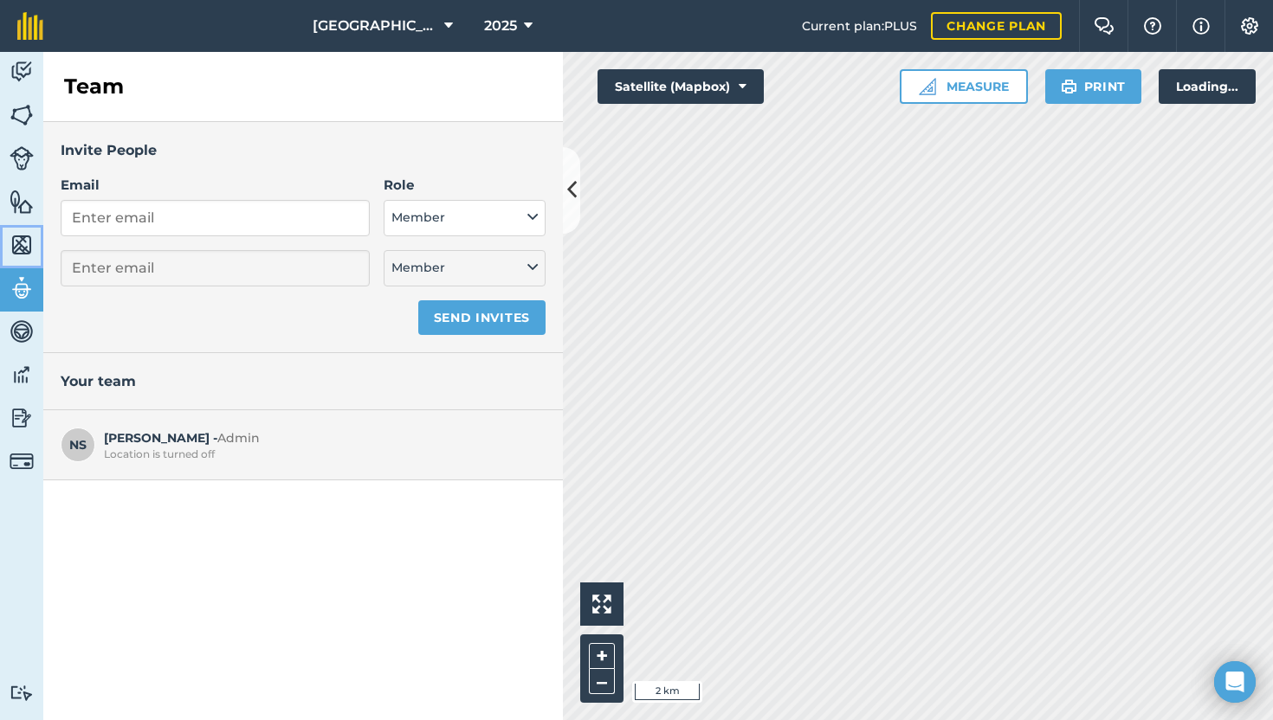
click at [14, 244] on img at bounding box center [22, 245] width 24 height 26
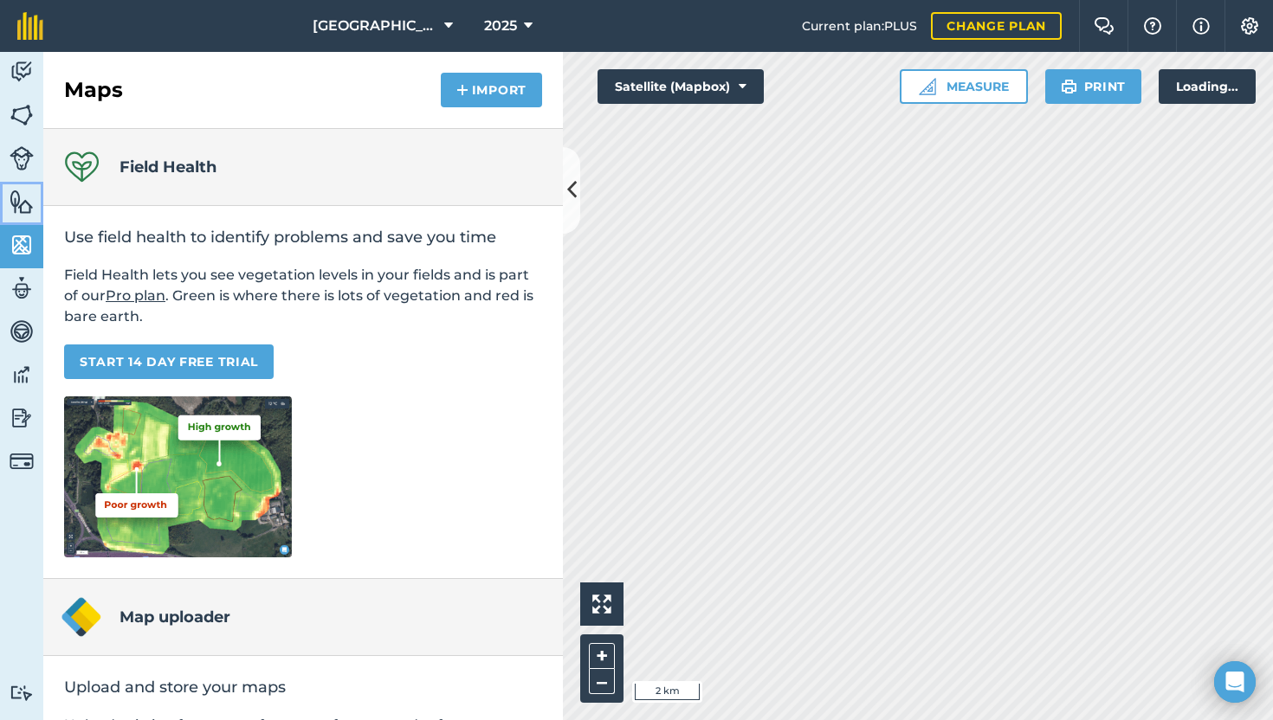
click at [26, 212] on img at bounding box center [22, 202] width 24 height 26
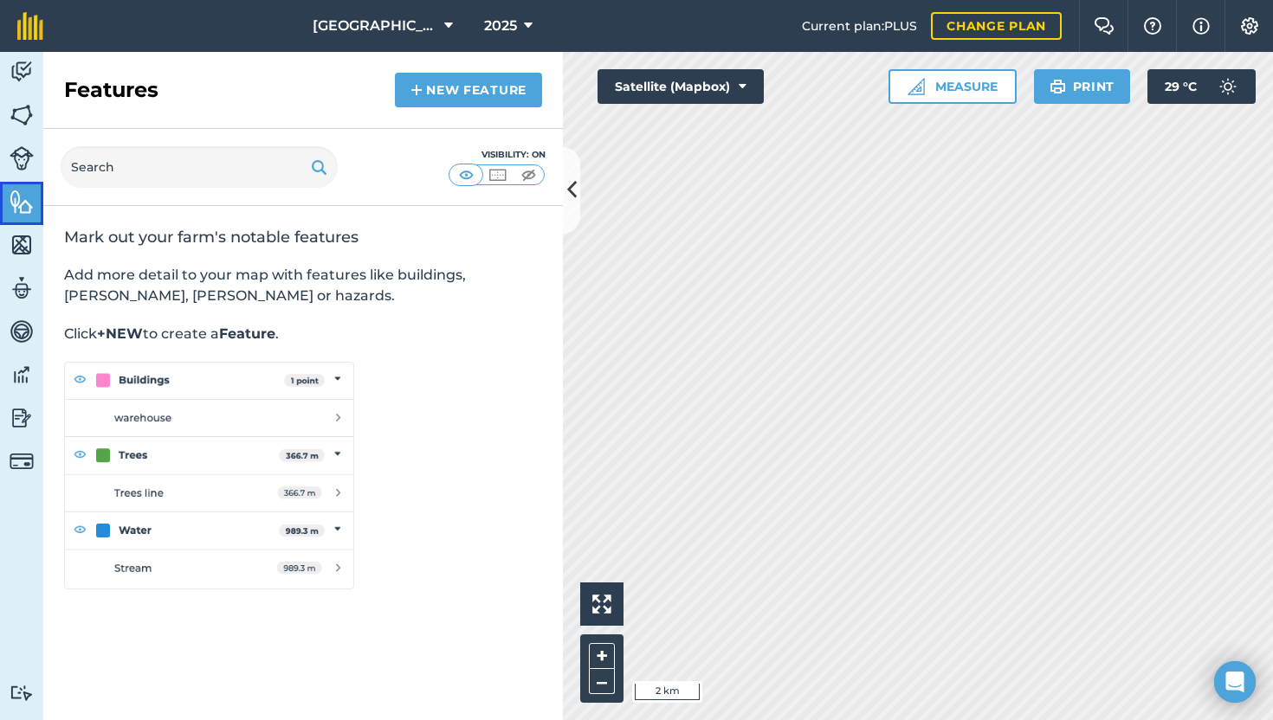
click at [27, 184] on link "Features" at bounding box center [21, 203] width 43 height 43
click at [19, 111] on img at bounding box center [22, 115] width 24 height 26
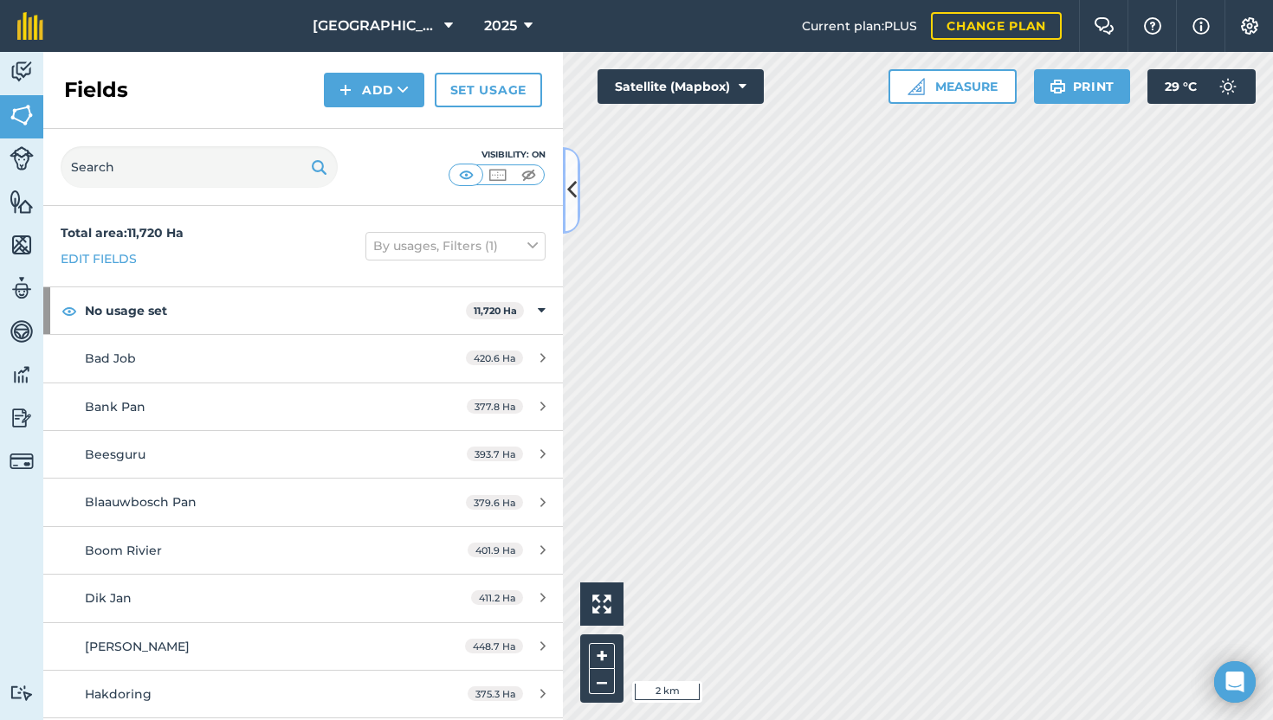
click at [567, 190] on icon at bounding box center [572, 190] width 10 height 30
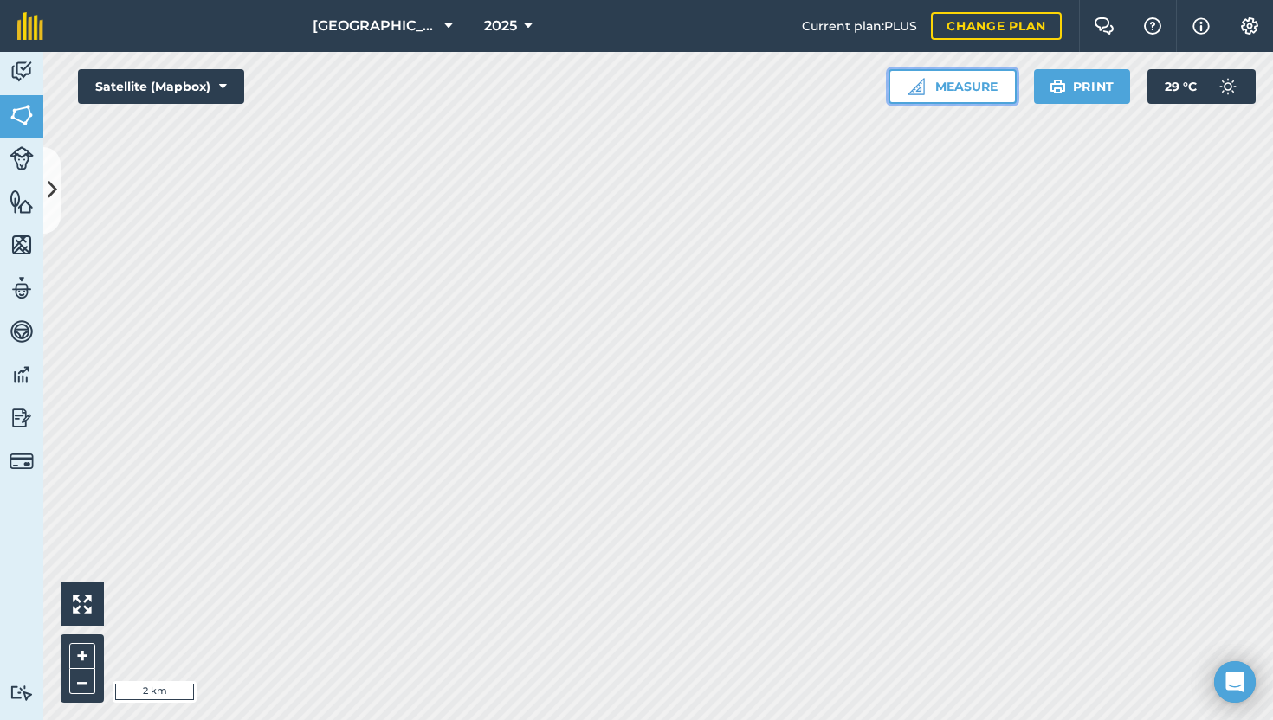
click at [949, 90] on button "Measure" at bounding box center [952, 86] width 128 height 35
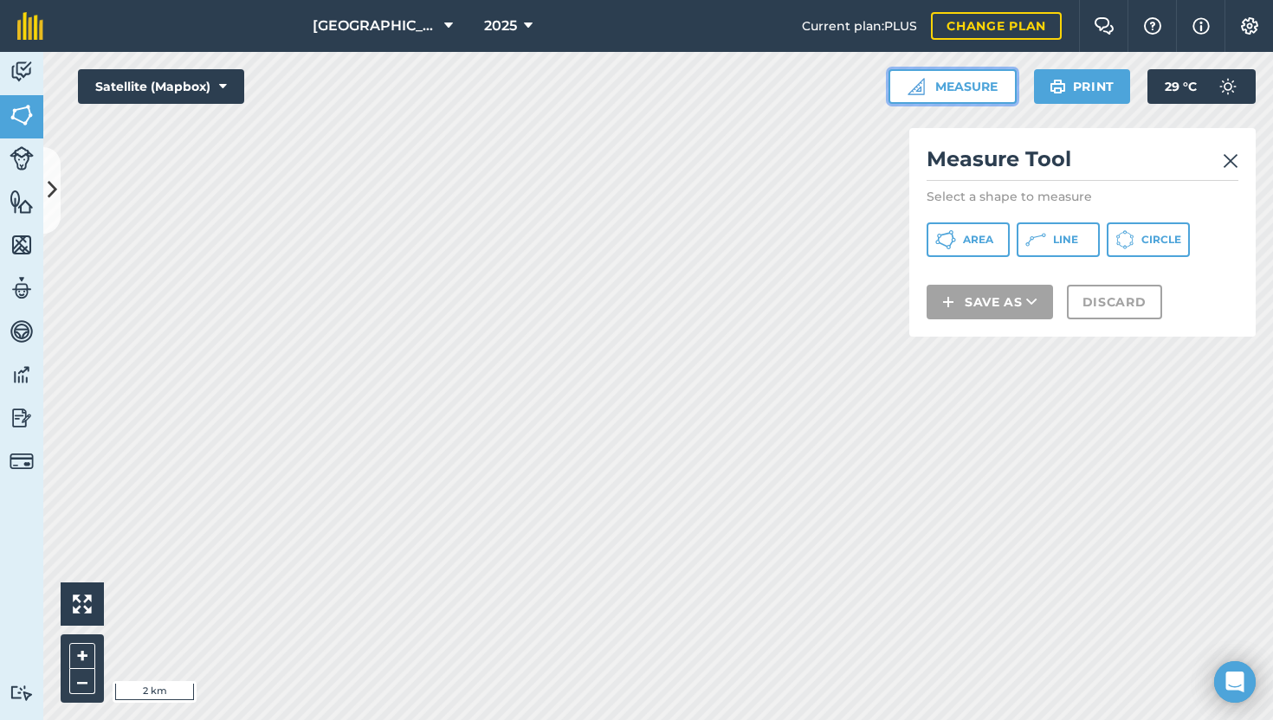
click at [949, 90] on button "Measure" at bounding box center [952, 86] width 128 height 35
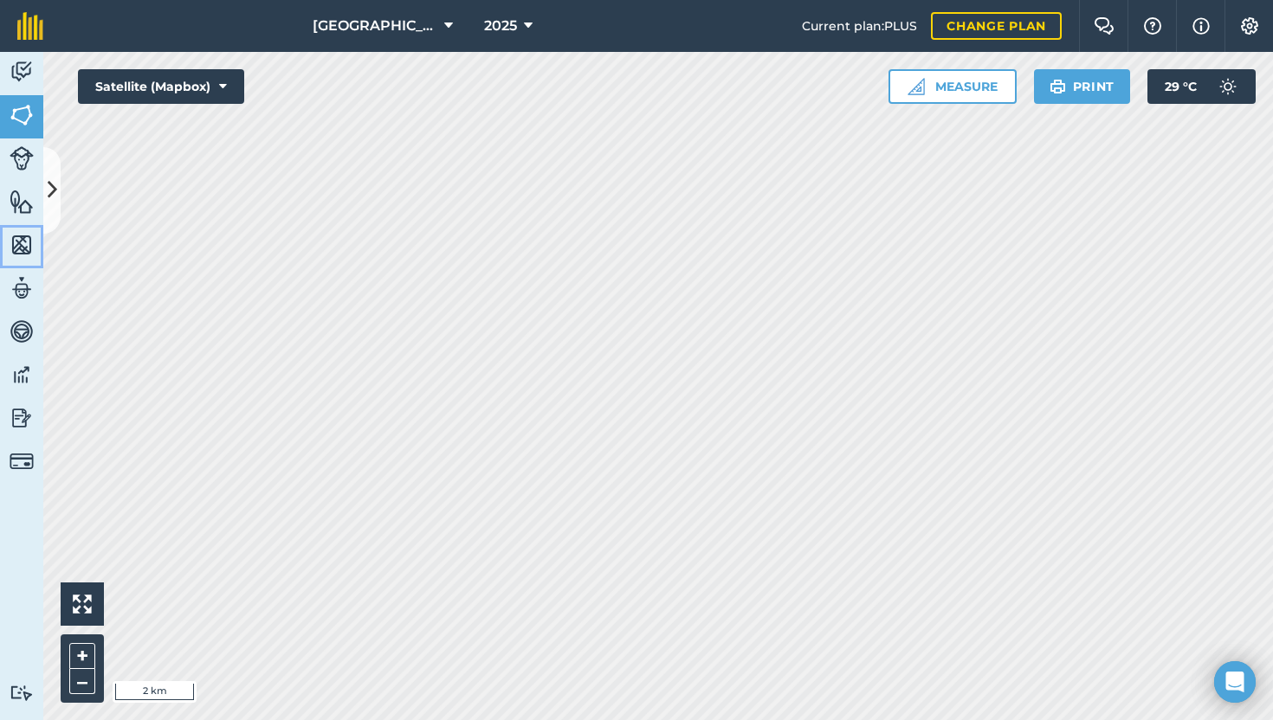
click at [17, 246] on img at bounding box center [22, 245] width 24 height 26
click at [17, 242] on img at bounding box center [22, 245] width 24 height 26
click at [16, 420] on img at bounding box center [22, 418] width 24 height 26
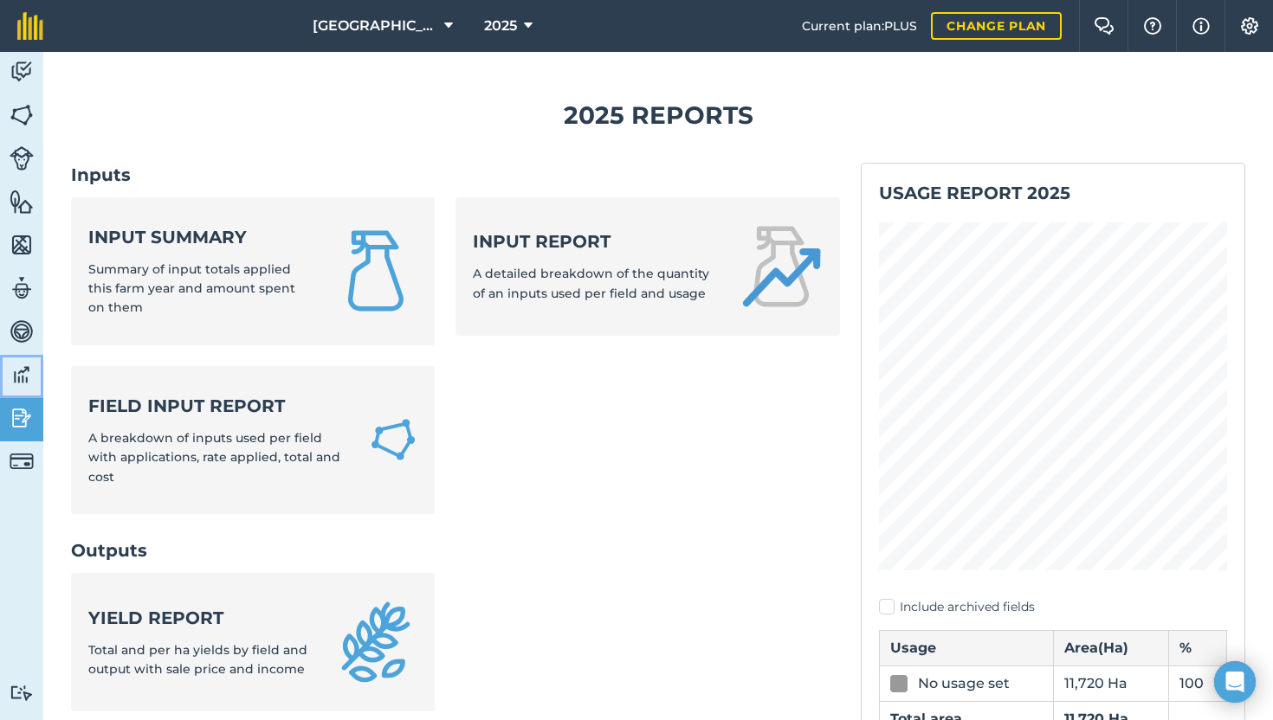
click at [23, 367] on img at bounding box center [22, 375] width 24 height 26
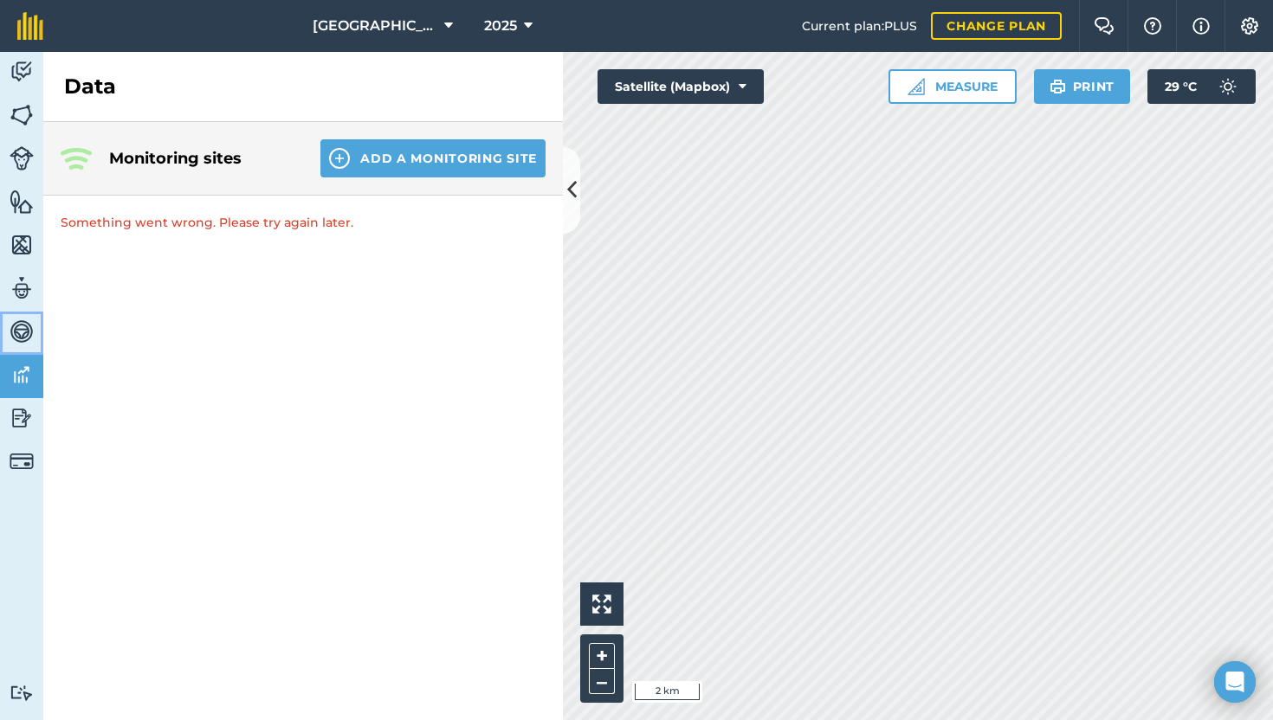
click at [26, 339] on img at bounding box center [22, 332] width 24 height 26
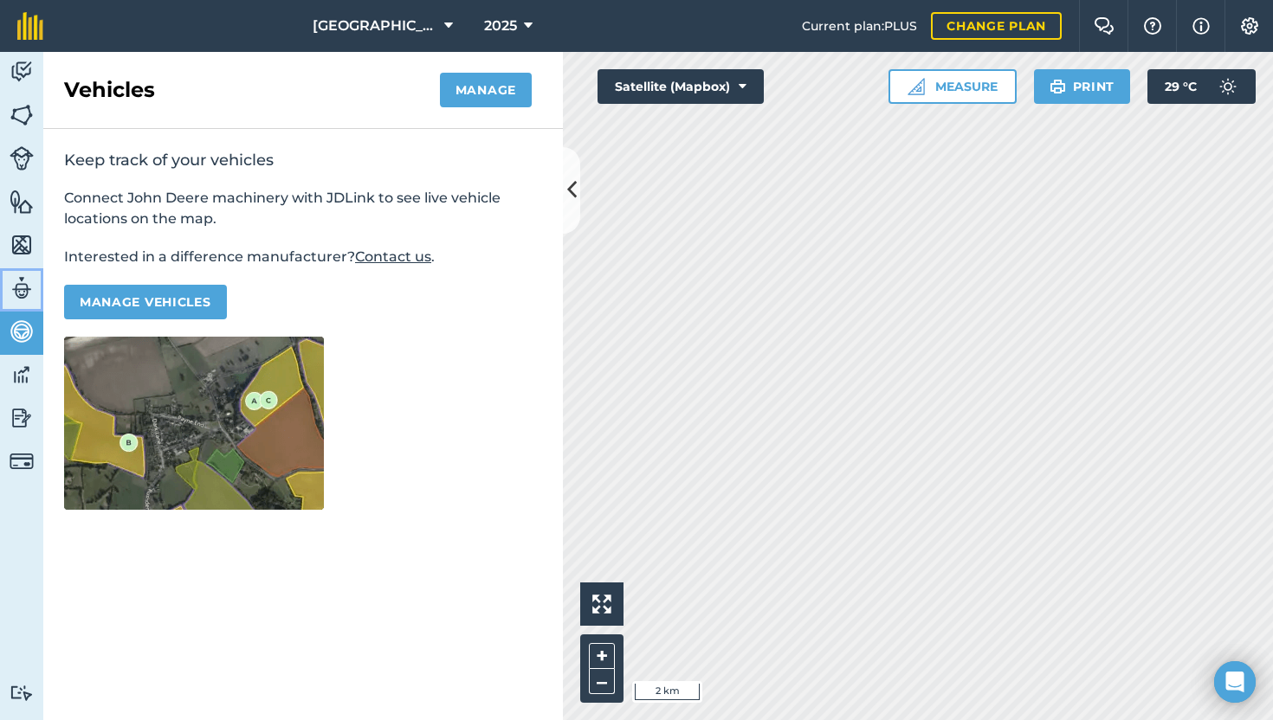
click at [22, 292] on img at bounding box center [22, 288] width 24 height 26
select select "MEMBER"
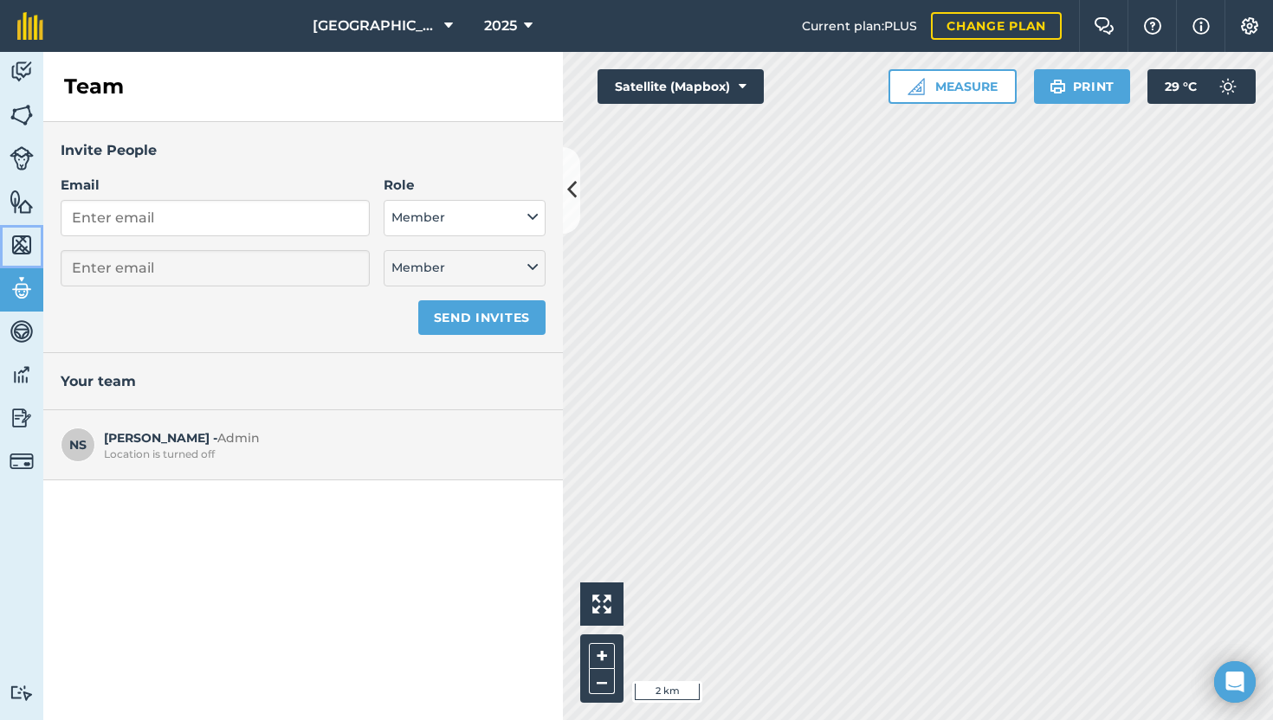
click at [23, 242] on img at bounding box center [22, 245] width 24 height 26
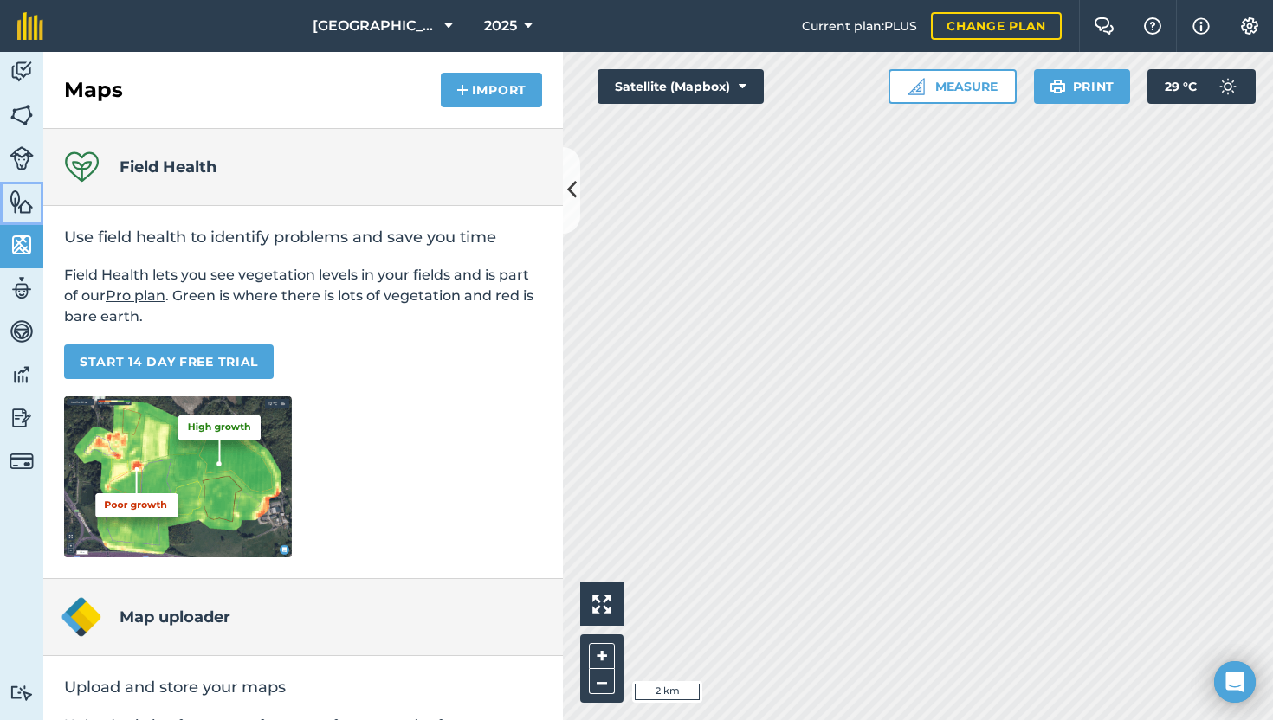
click at [25, 217] on link "Features" at bounding box center [21, 203] width 43 height 43
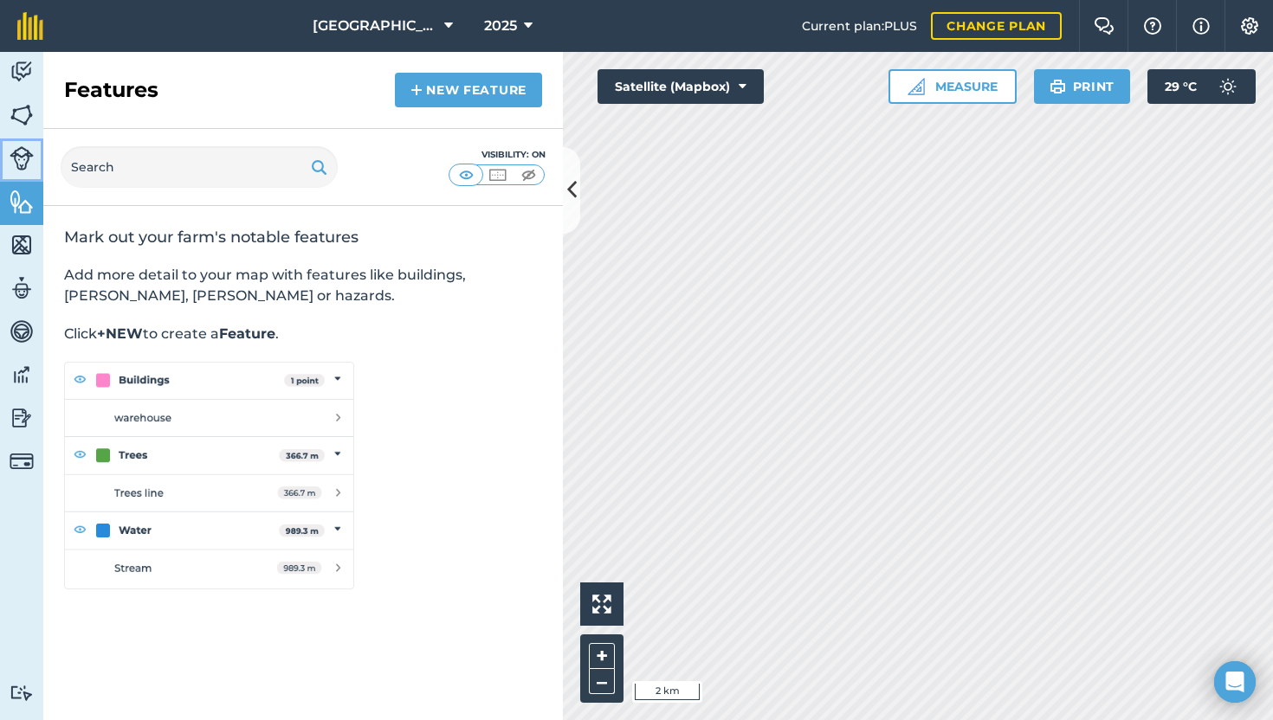
click at [24, 148] on img at bounding box center [22, 158] width 24 height 24
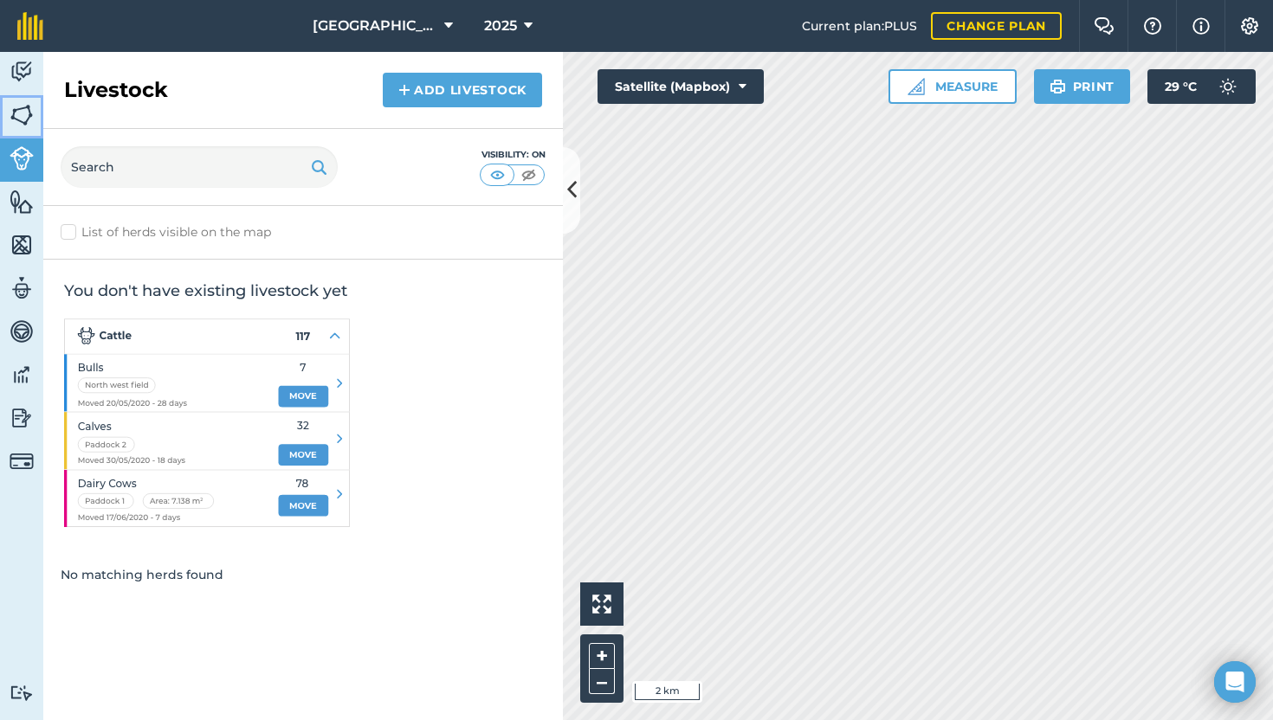
click at [26, 113] on img at bounding box center [22, 115] width 24 height 26
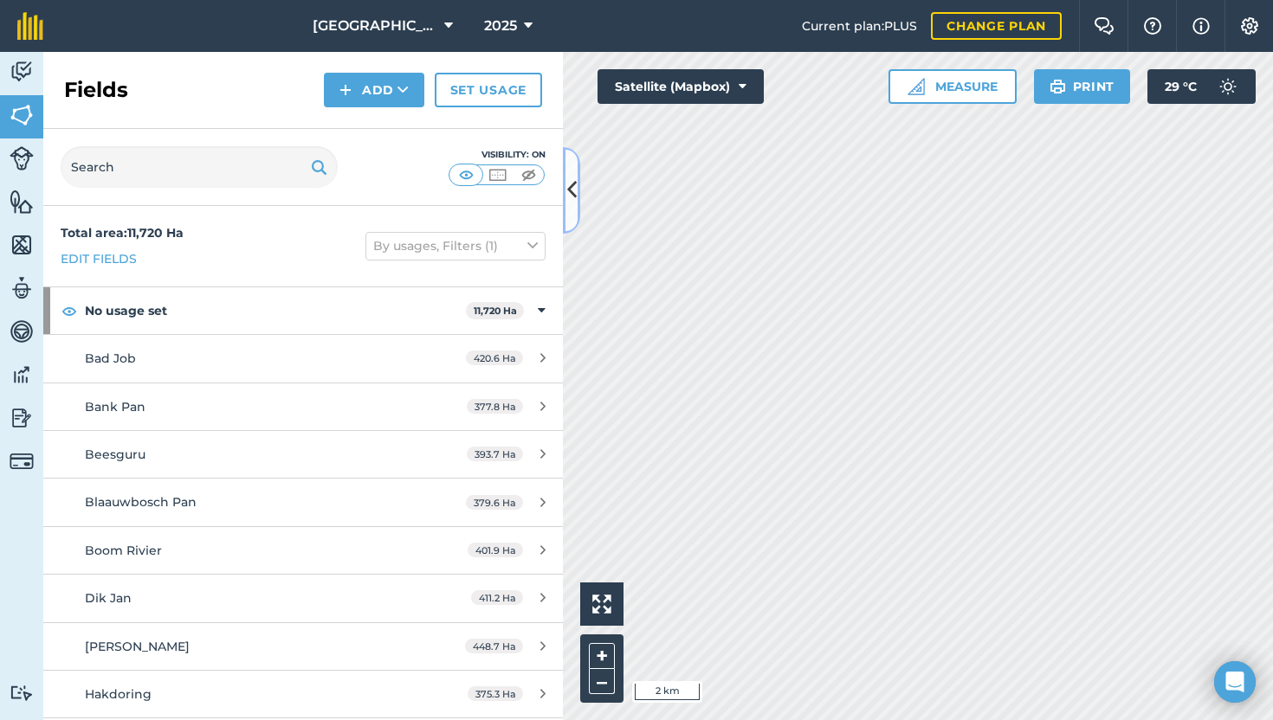
click at [569, 185] on icon at bounding box center [572, 190] width 10 height 30
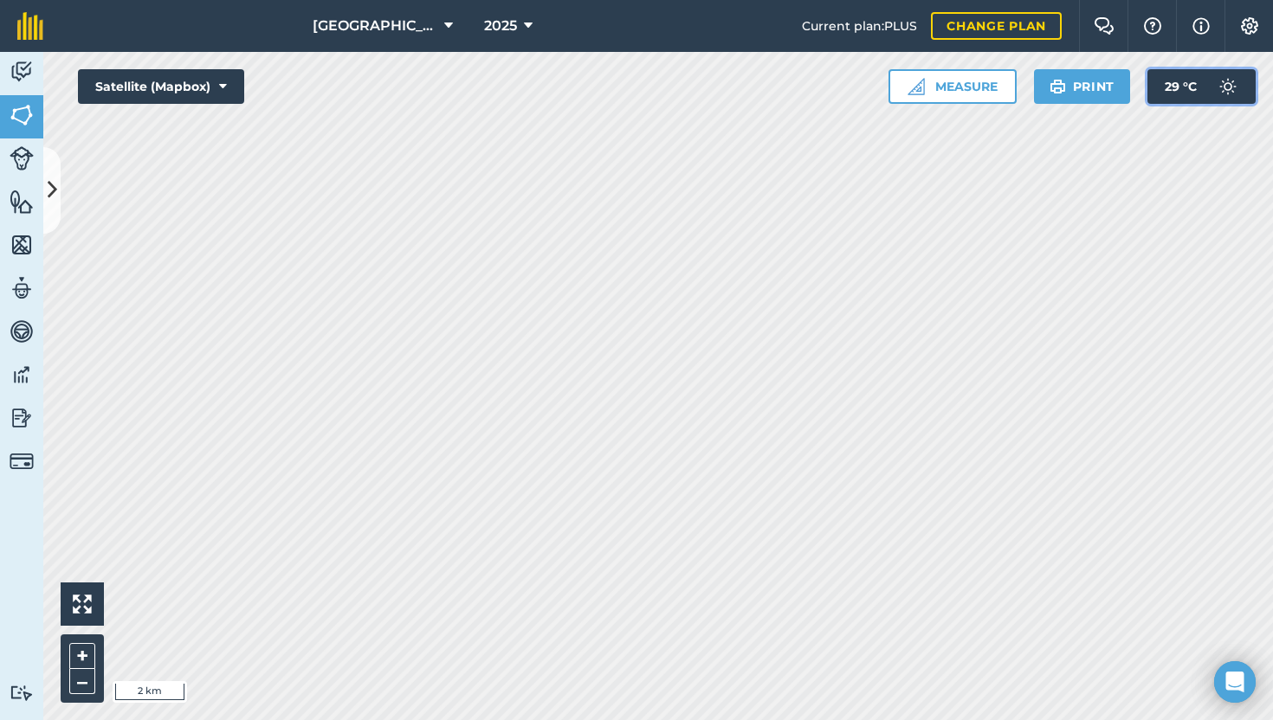
click at [1198, 93] on button "29 ° C" at bounding box center [1201, 86] width 108 height 35
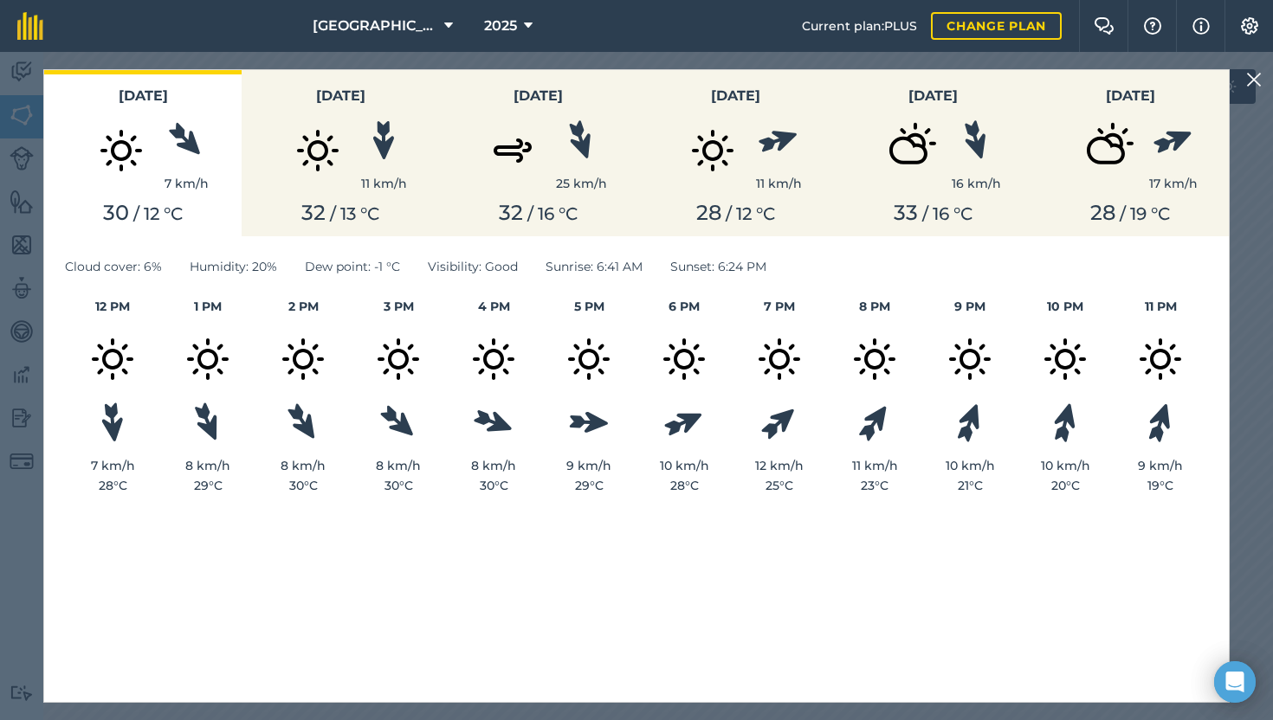
click at [1254, 82] on img at bounding box center [1254, 79] width 16 height 21
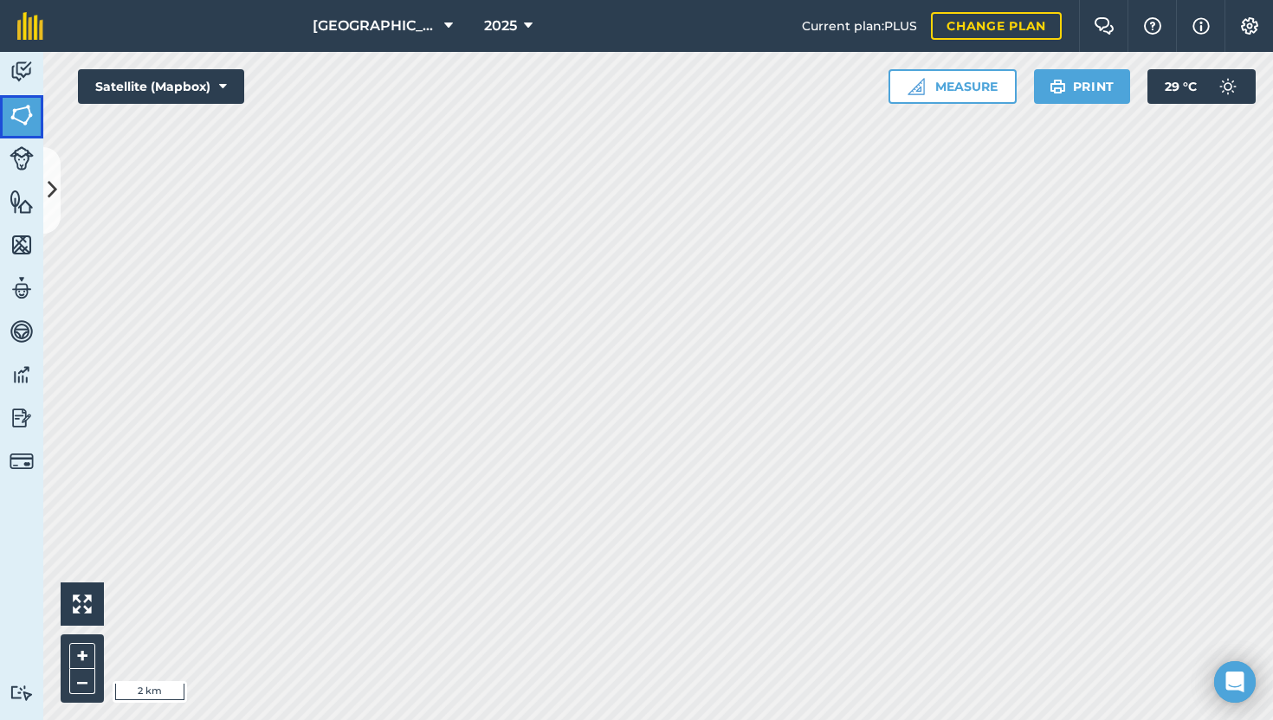
click at [26, 125] on img at bounding box center [22, 115] width 24 height 26
click at [54, 189] on icon at bounding box center [53, 190] width 10 height 30
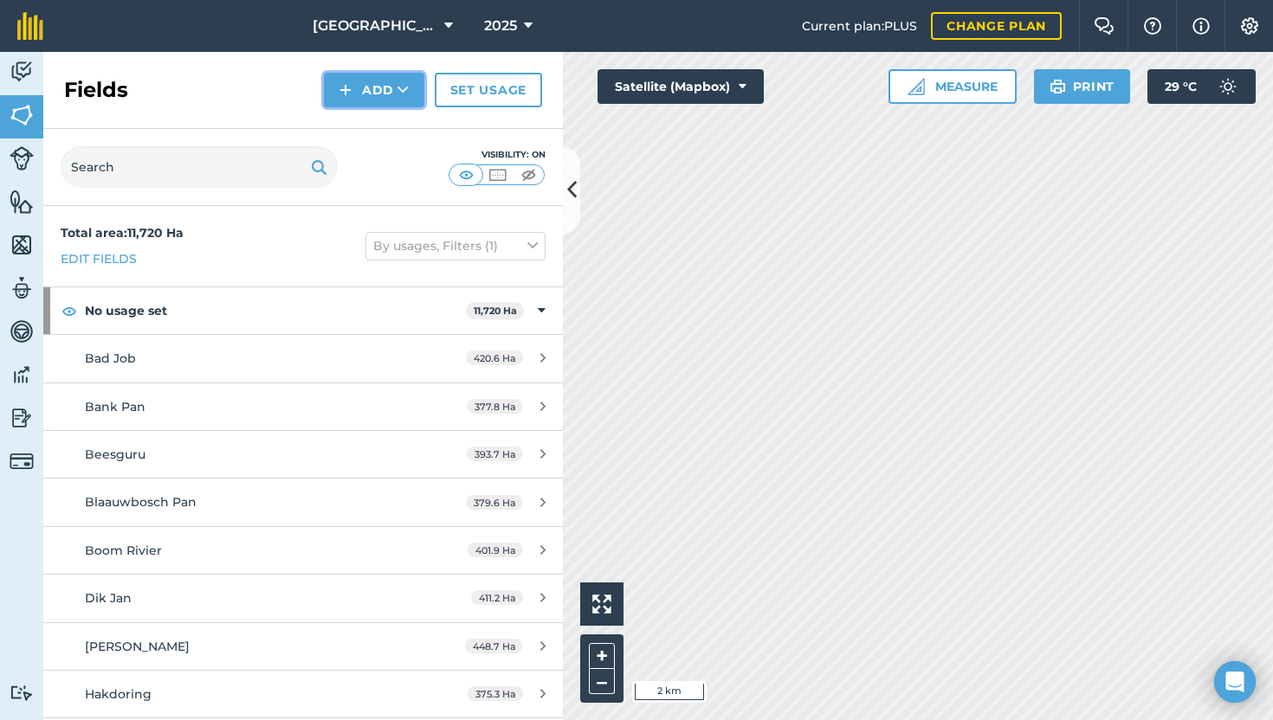
click at [365, 95] on button "Add" at bounding box center [374, 90] width 100 height 35
click at [367, 127] on link "Draw" at bounding box center [373, 129] width 95 height 38
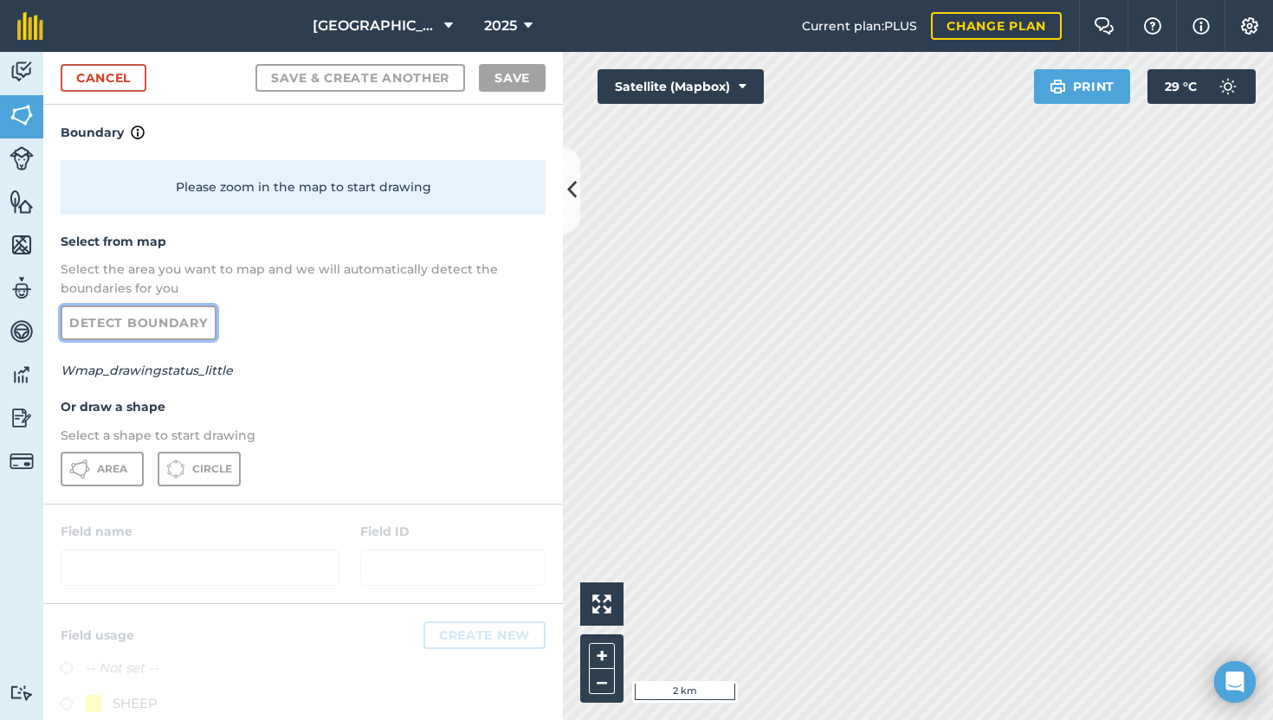
click at [184, 325] on link "Detect boundary" at bounding box center [139, 323] width 156 height 35
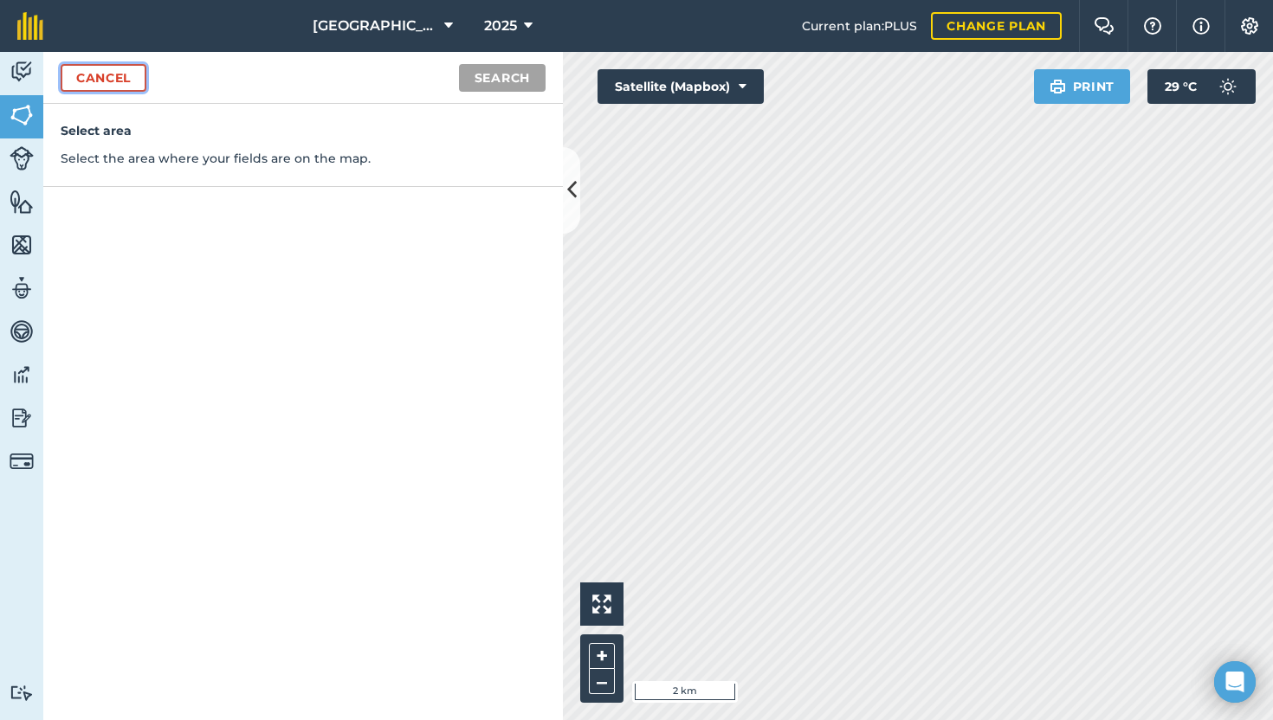
click at [112, 76] on link "Cancel" at bounding box center [104, 78] width 86 height 28
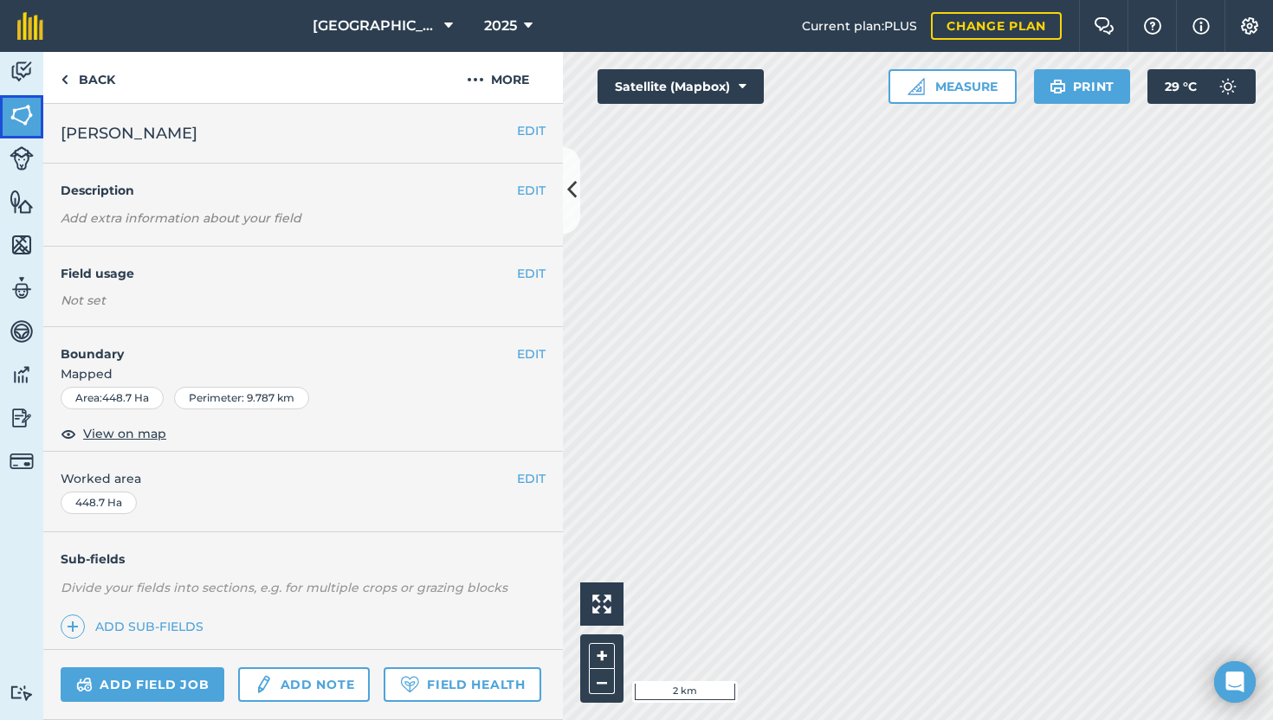
click at [24, 133] on link "Fields" at bounding box center [21, 116] width 43 height 43
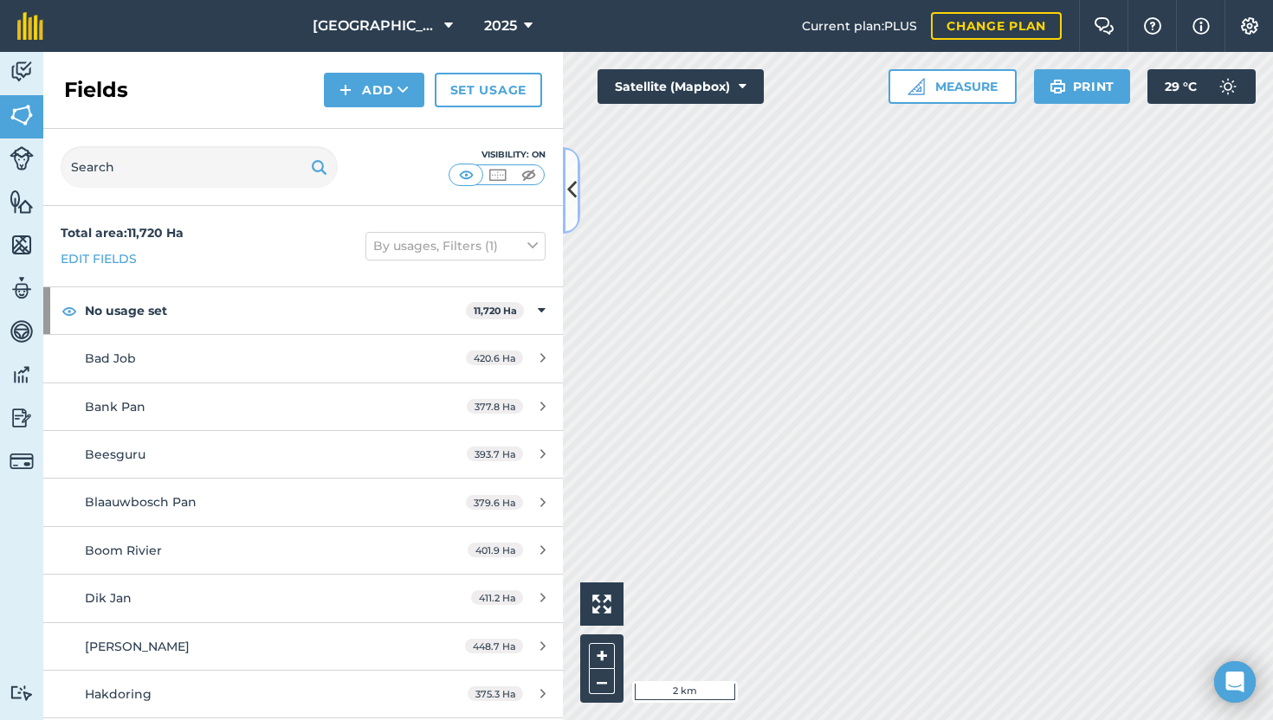
click at [574, 190] on icon at bounding box center [572, 190] width 10 height 30
